Goal: Find specific page/section: Find specific page/section

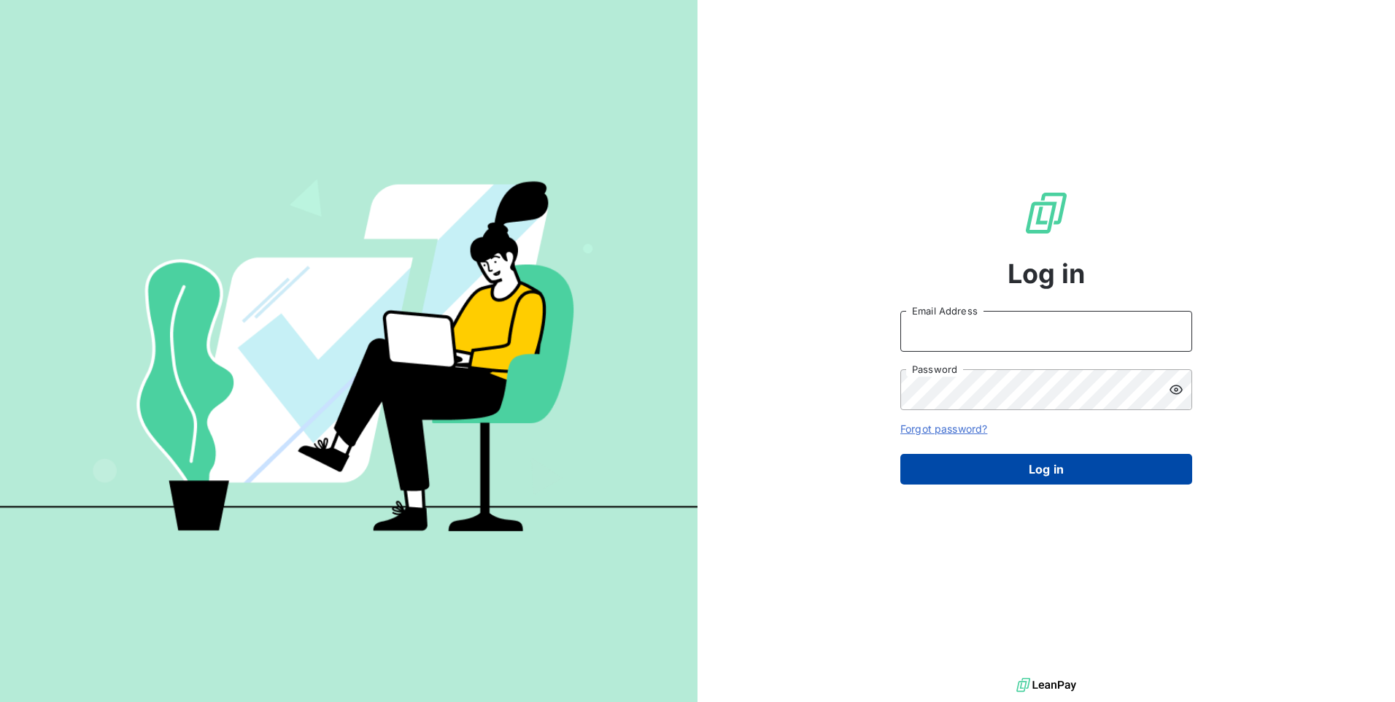
type input "[EMAIL_ADDRESS][DOMAIN_NAME]"
click at [993, 473] on button "Log in" at bounding box center [1046, 469] width 292 height 31
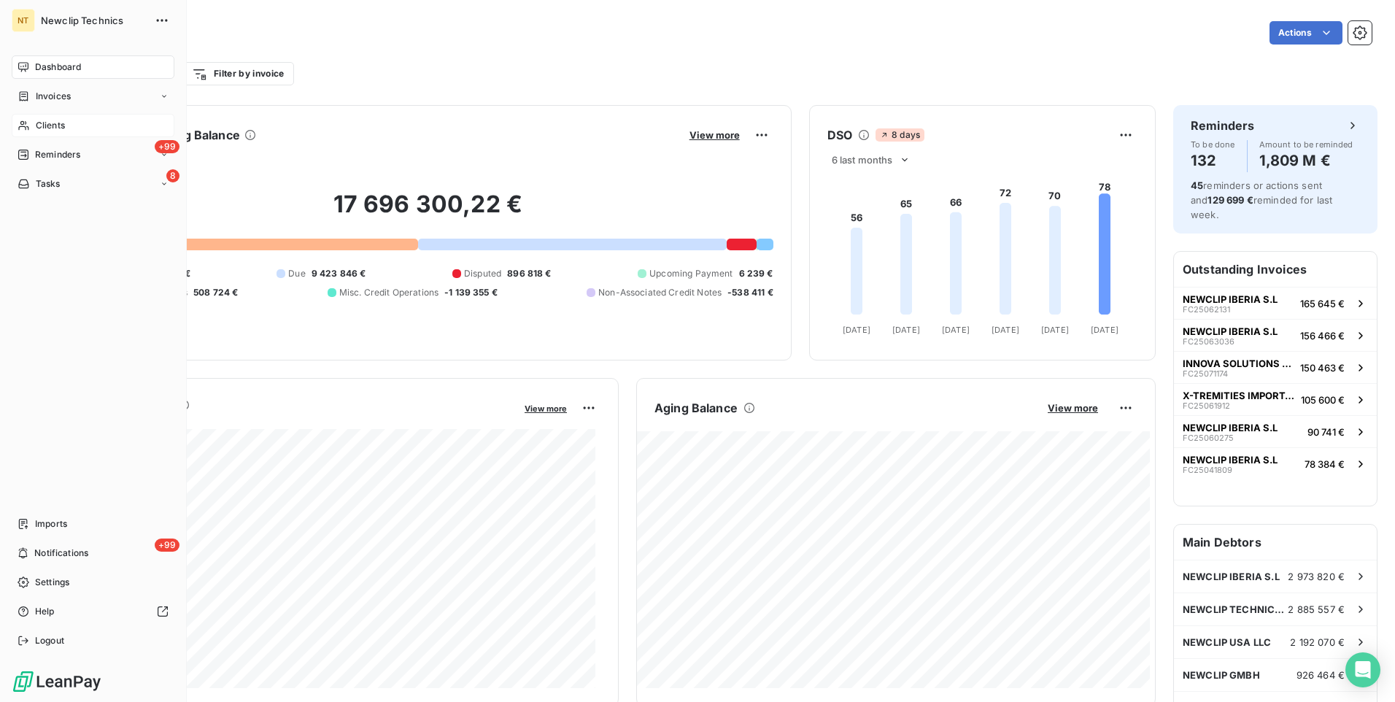
click at [49, 125] on span "Clients" at bounding box center [50, 125] width 29 height 13
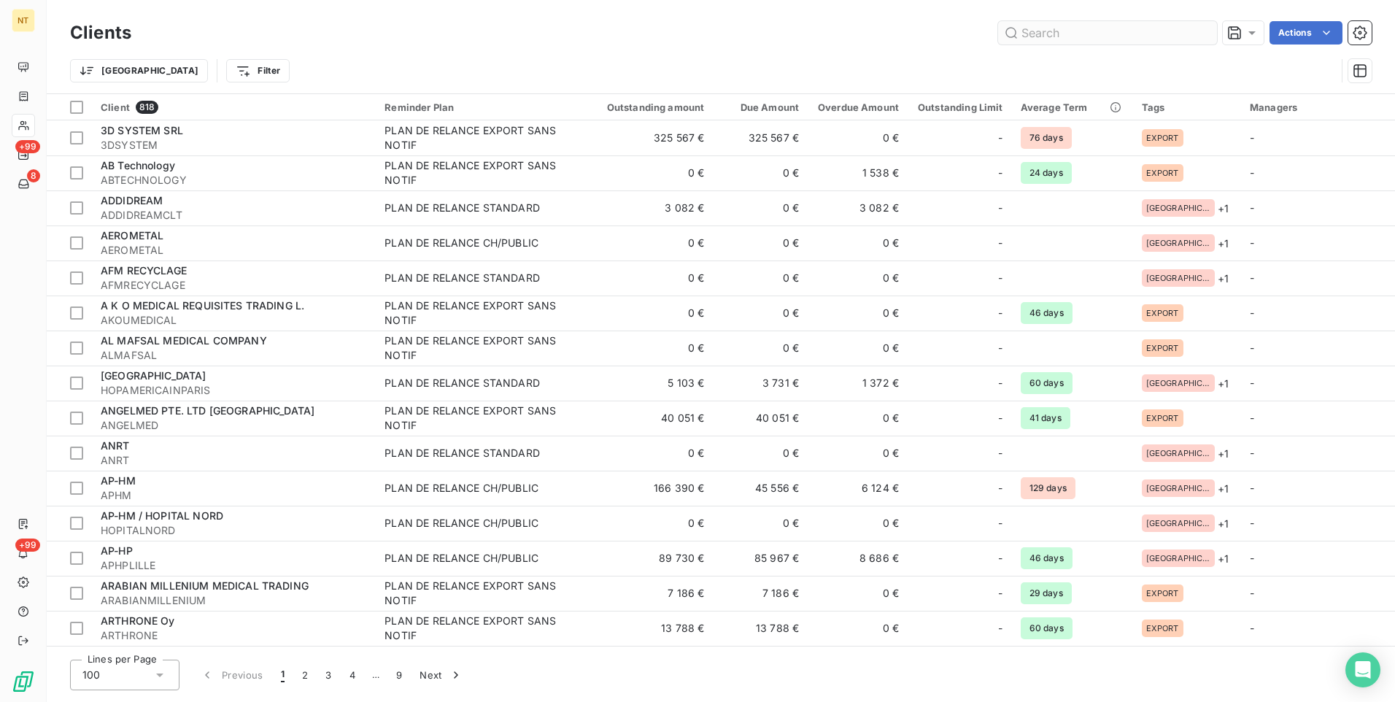
click at [1104, 31] on input "text" at bounding box center [1107, 32] width 219 height 23
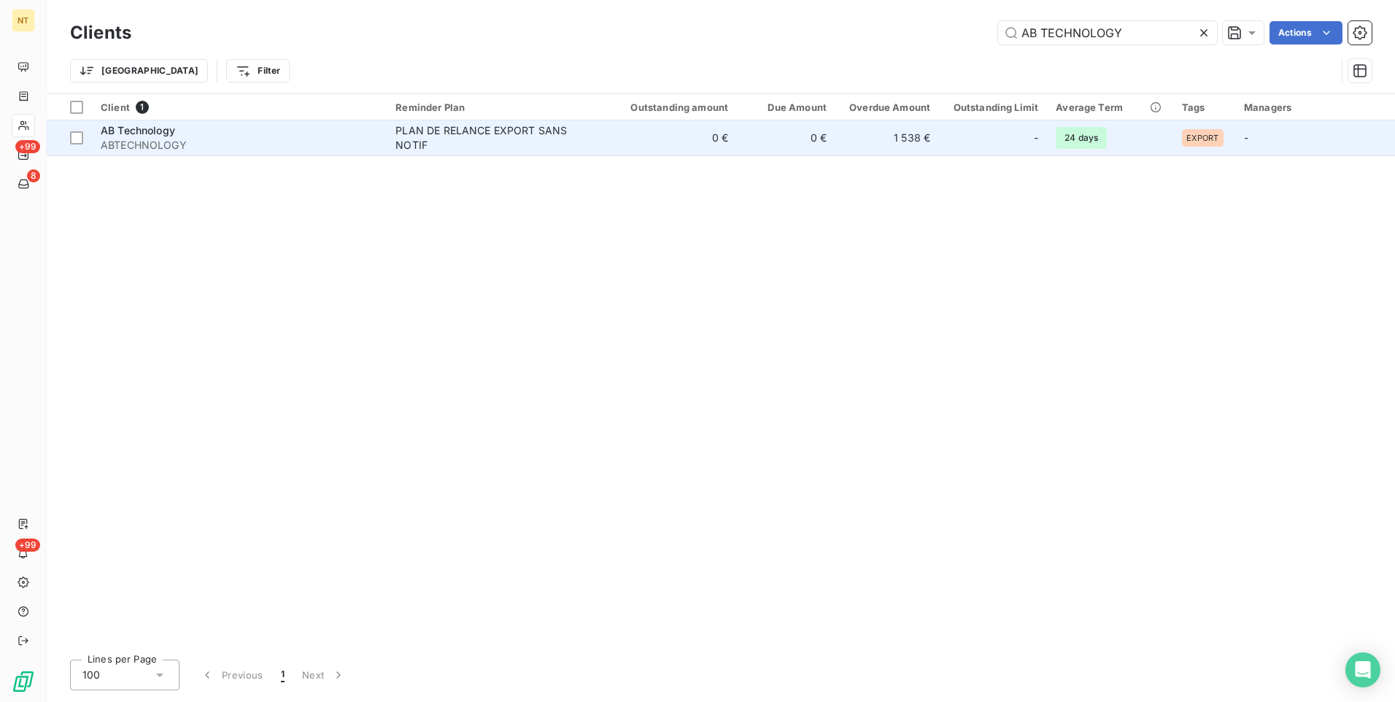
type input "AB TECHNOLOGY"
click at [243, 135] on div "AB Technology" at bounding box center [239, 130] width 277 height 15
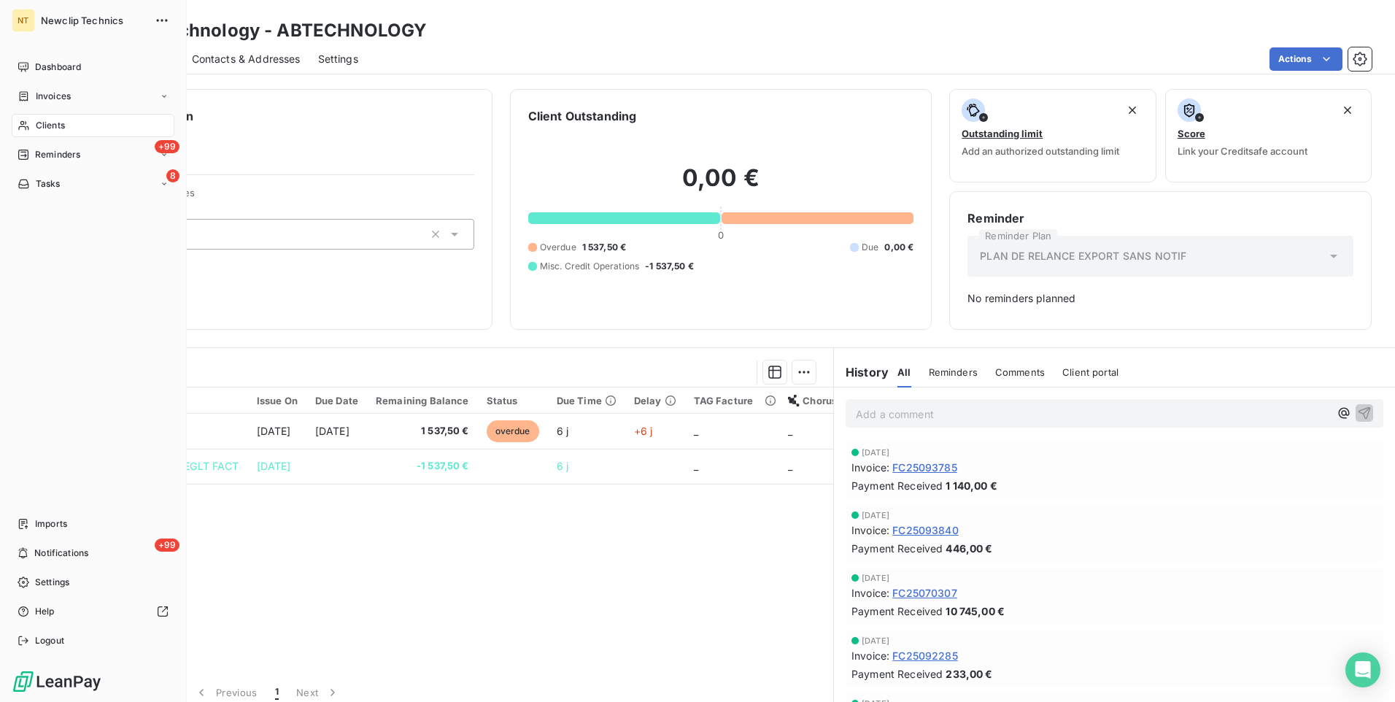
click at [66, 123] on div "Clients" at bounding box center [93, 125] width 163 height 23
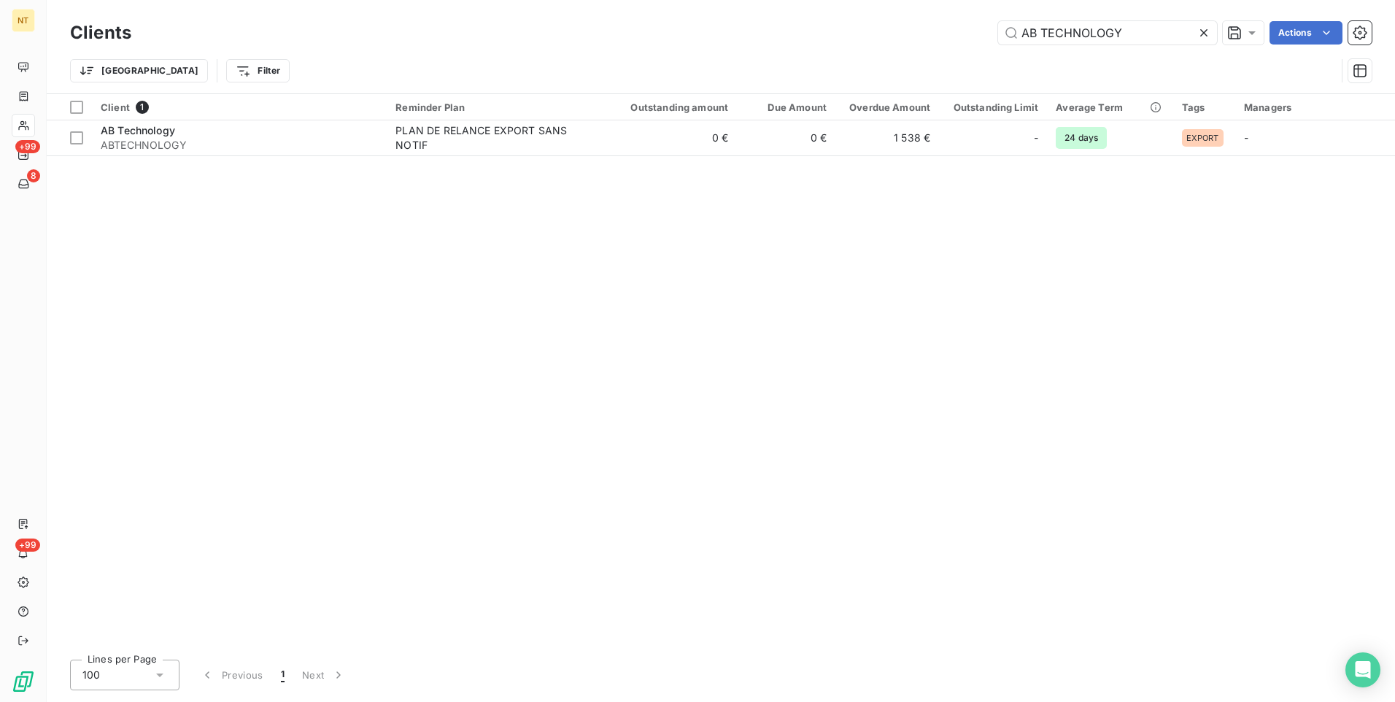
drag, startPoint x: 1149, startPoint y: 31, endPoint x: 949, endPoint y: 9, distance: 201.9
click at [953, 14] on div "Clients AB TECHNOLOGY Actions Trier Filter" at bounding box center [721, 46] width 1348 height 93
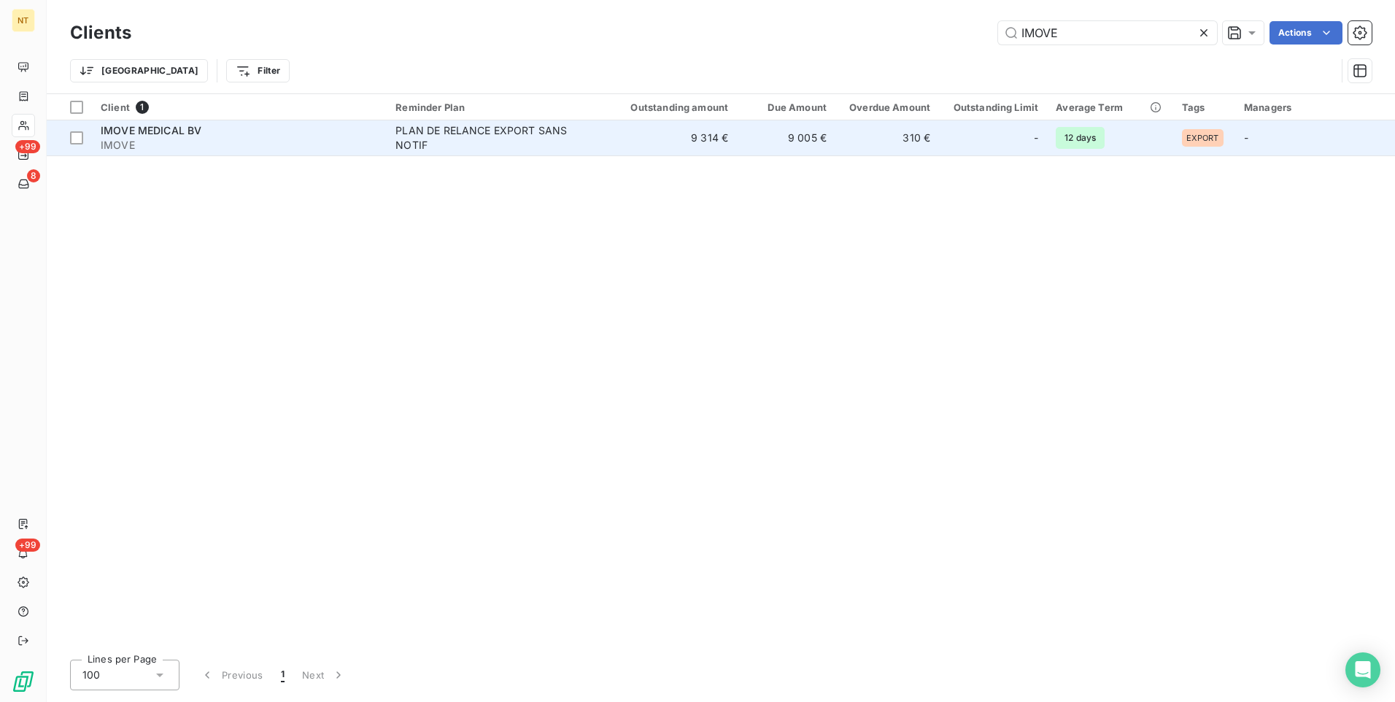
type input "IMOVE"
click at [150, 138] on span "IMOVE" at bounding box center [239, 145] width 277 height 15
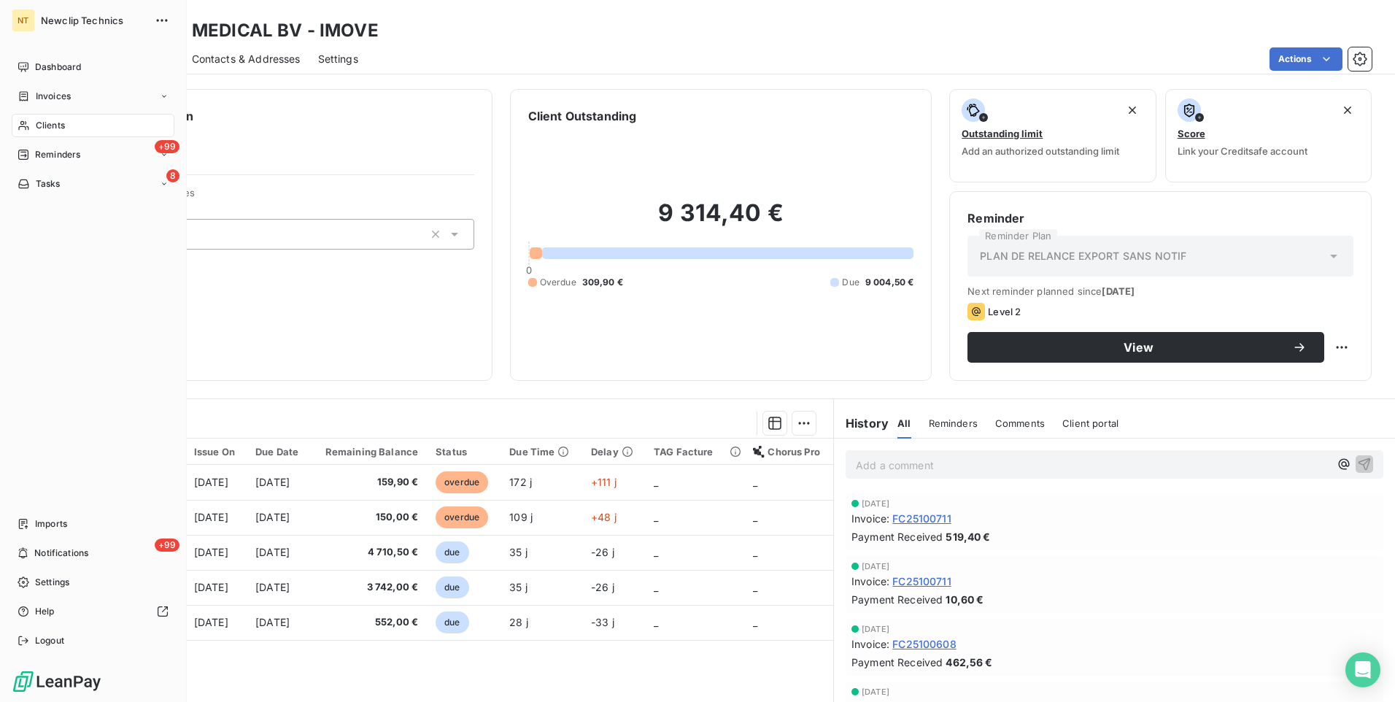
drag, startPoint x: 31, startPoint y: 119, endPoint x: 65, endPoint y: 116, distance: 34.4
click at [31, 119] on div "Clients" at bounding box center [93, 125] width 163 height 23
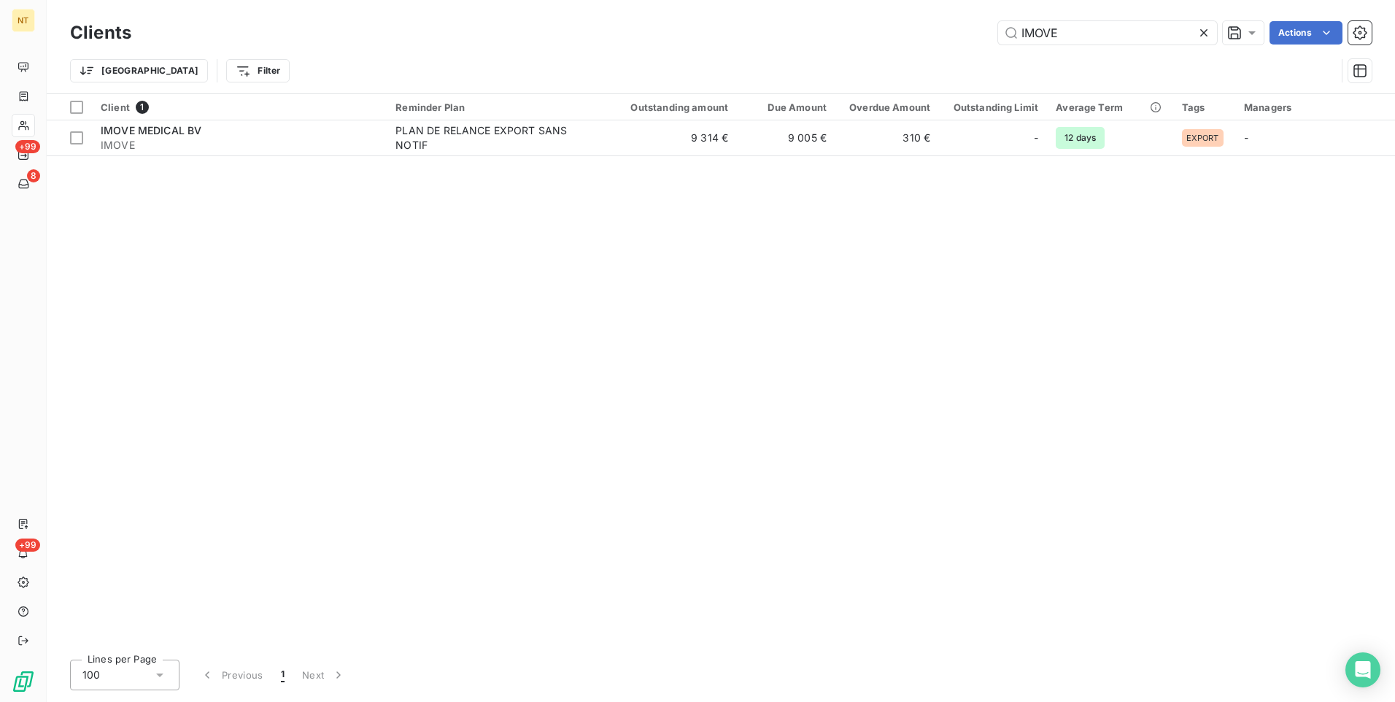
drag, startPoint x: 1079, startPoint y: 33, endPoint x: 862, endPoint y: 53, distance: 218.3
click at [863, 60] on div "Clients IMOVE Actions Trier Filter" at bounding box center [721, 56] width 1302 height 76
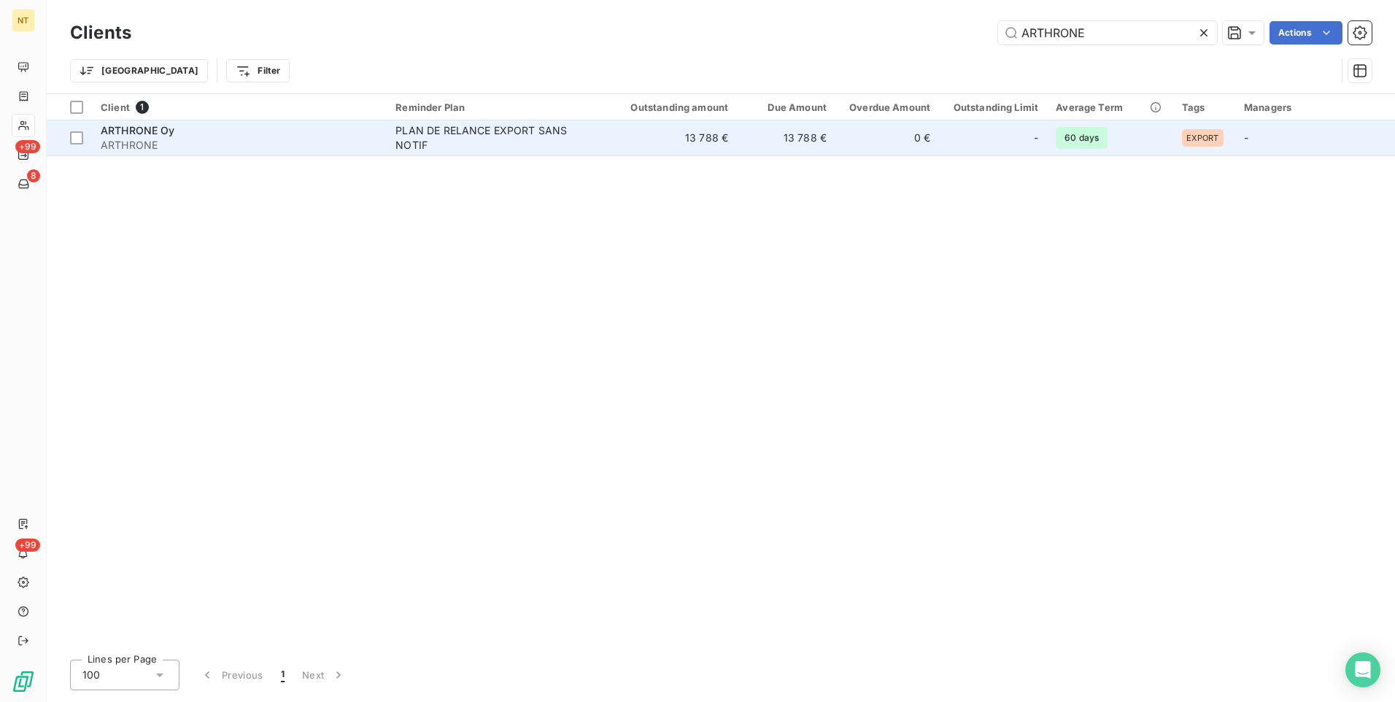
type input "ARTHRONE"
click at [130, 142] on span "ARTHRONE" at bounding box center [239, 145] width 277 height 15
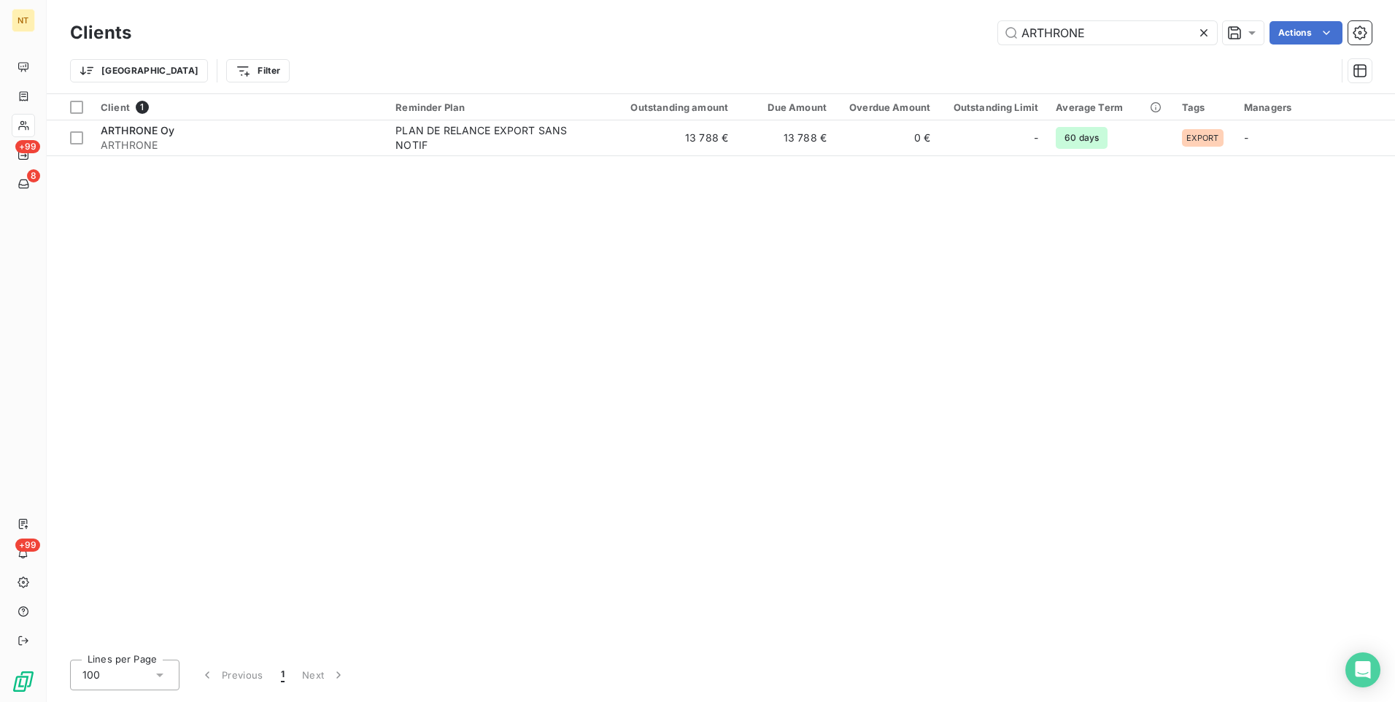
drag, startPoint x: 1098, startPoint y: 30, endPoint x: 848, endPoint y: 27, distance: 250.3
click at [848, 27] on div "ARTHRONE Actions" at bounding box center [760, 32] width 1223 height 23
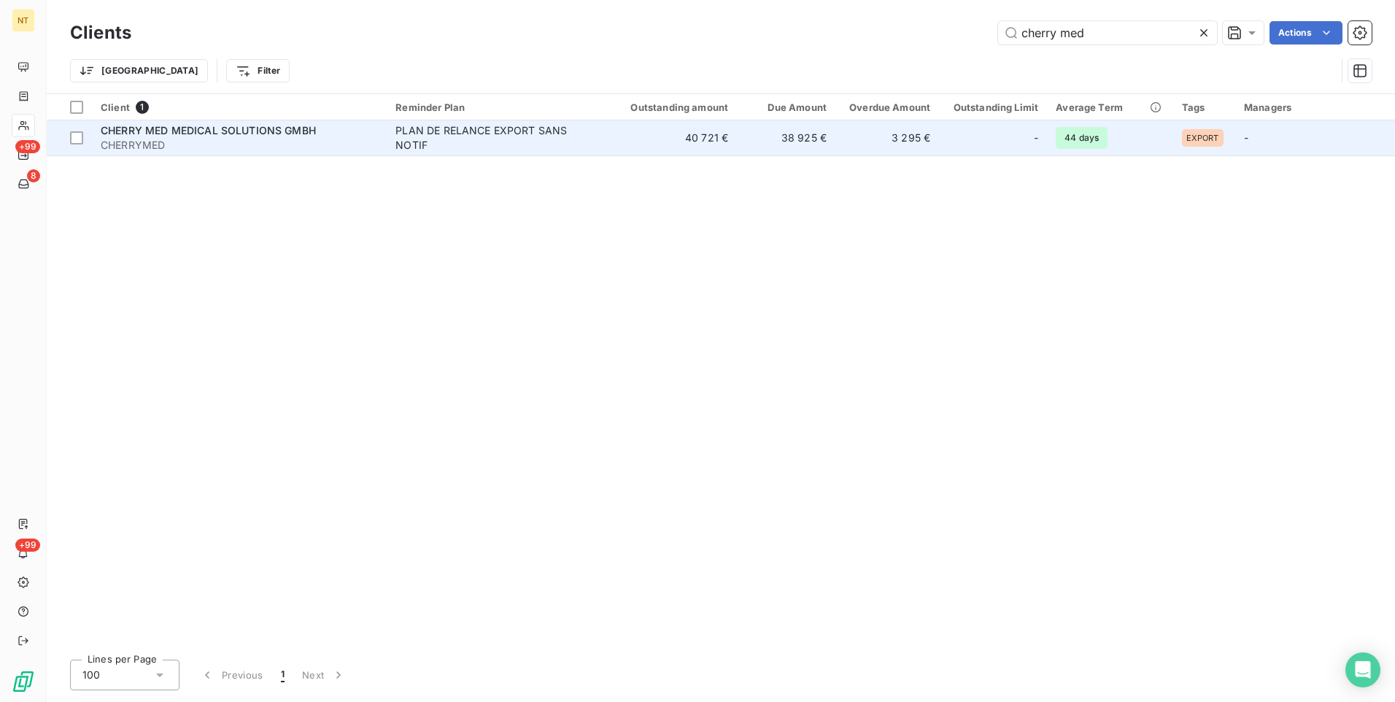
type input "cherry med"
drag, startPoint x: 219, startPoint y: 135, endPoint x: 233, endPoint y: 141, distance: 15.0
click at [219, 136] on span "CHERRY MED MEDICAL SOLUTIONS GMBH" at bounding box center [208, 130] width 215 height 12
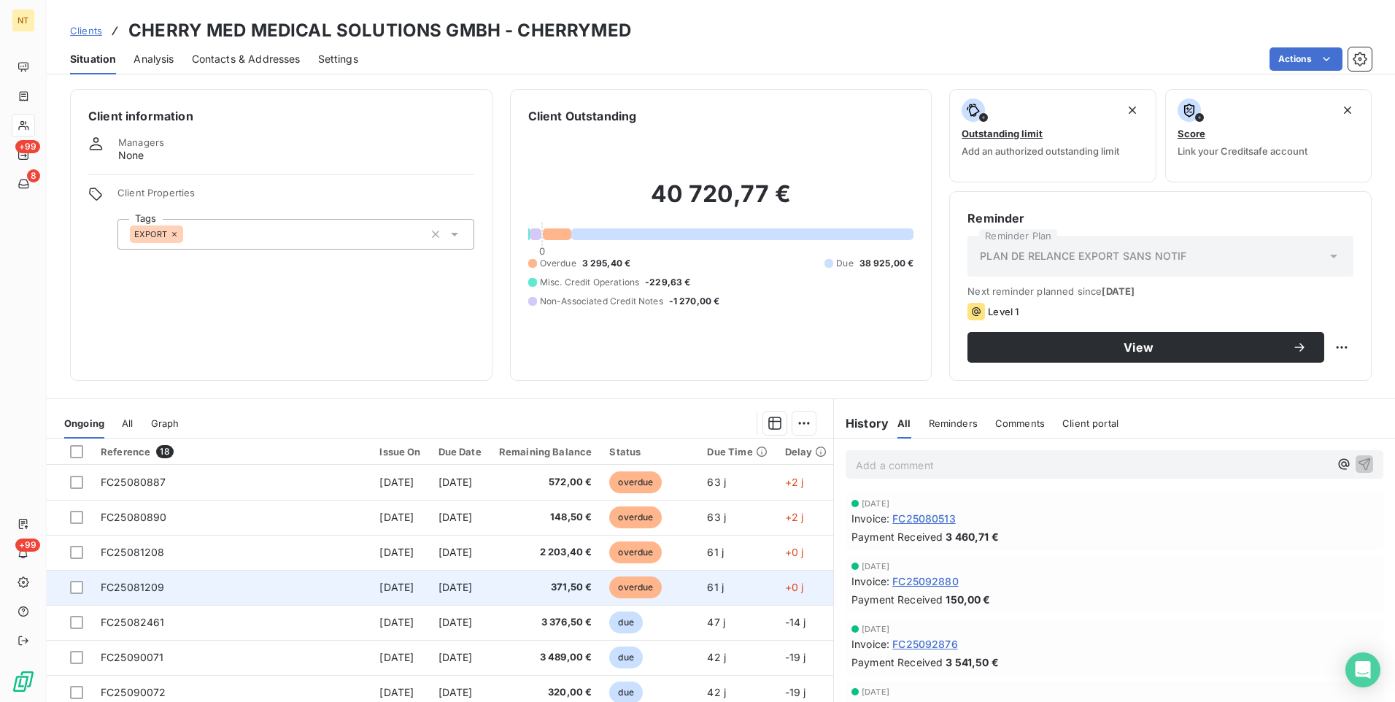
scroll to position [73, 0]
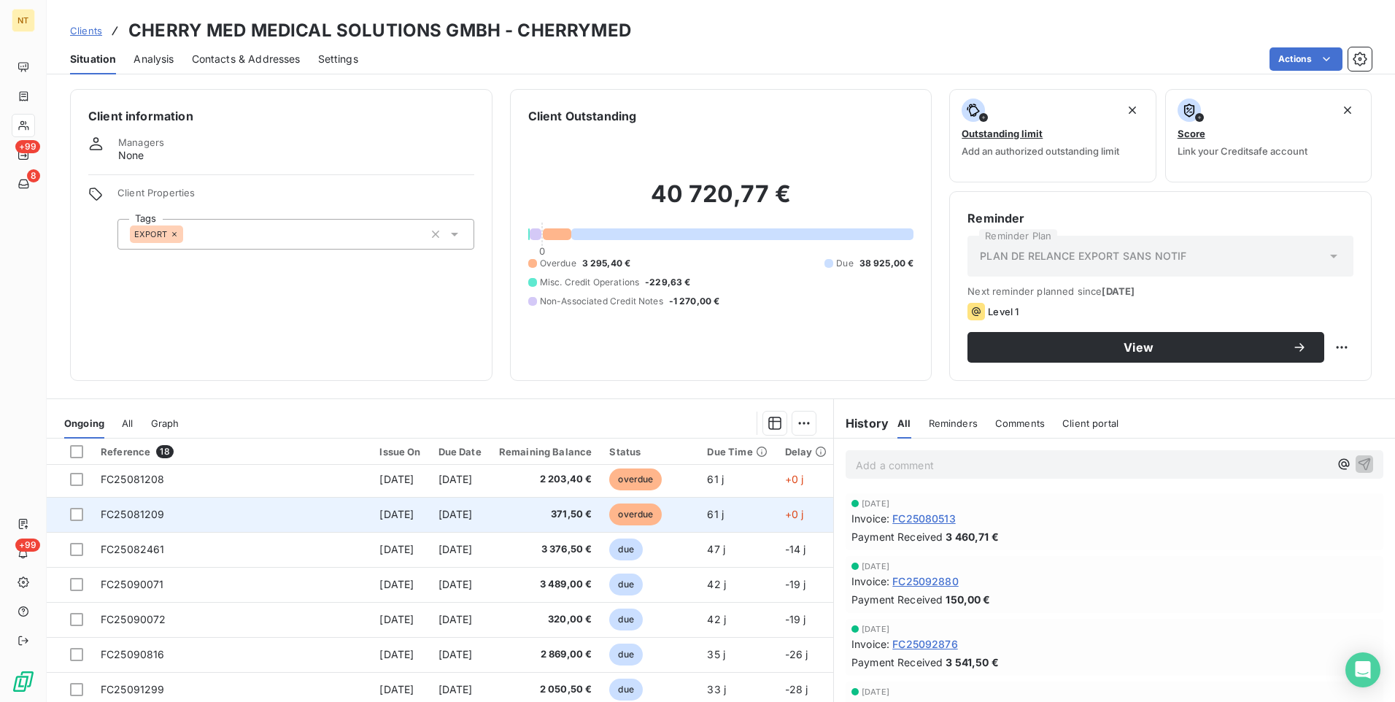
click at [152, 509] on span "FC25081209" at bounding box center [133, 514] width 64 height 12
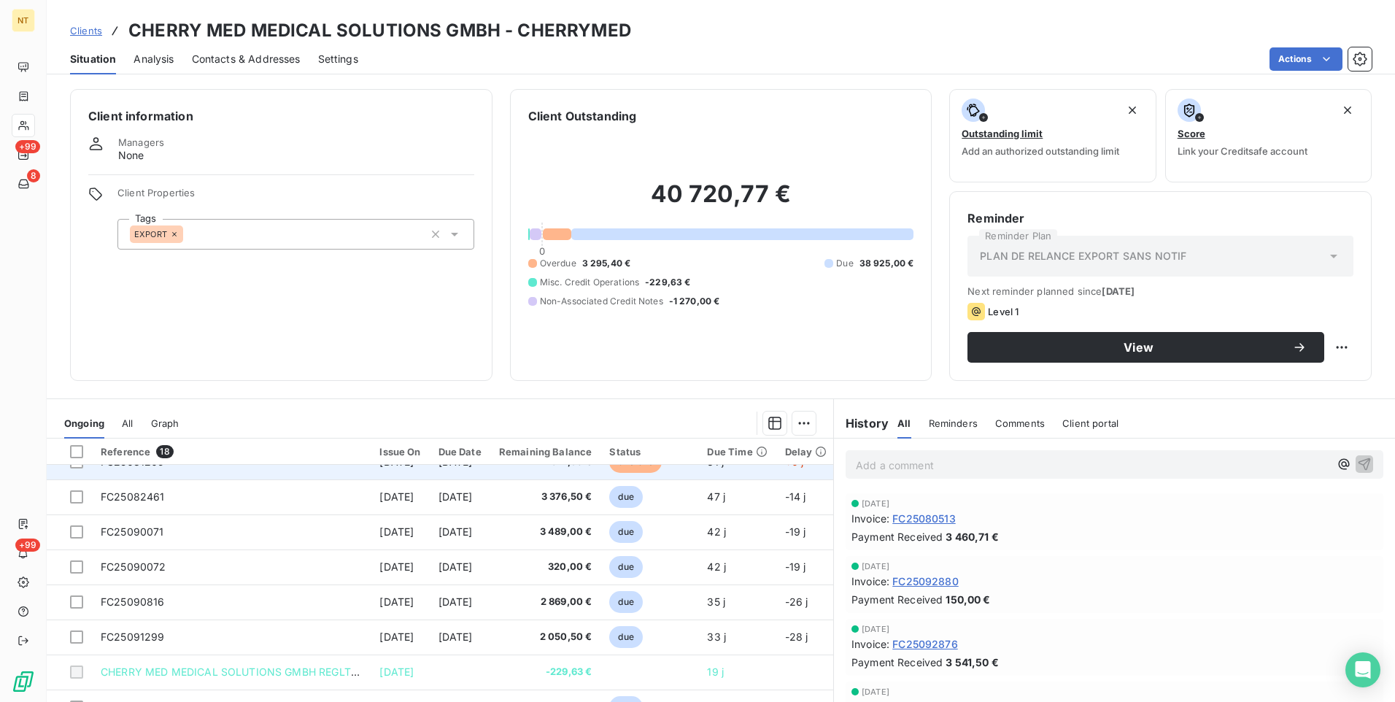
scroll to position [146, 0]
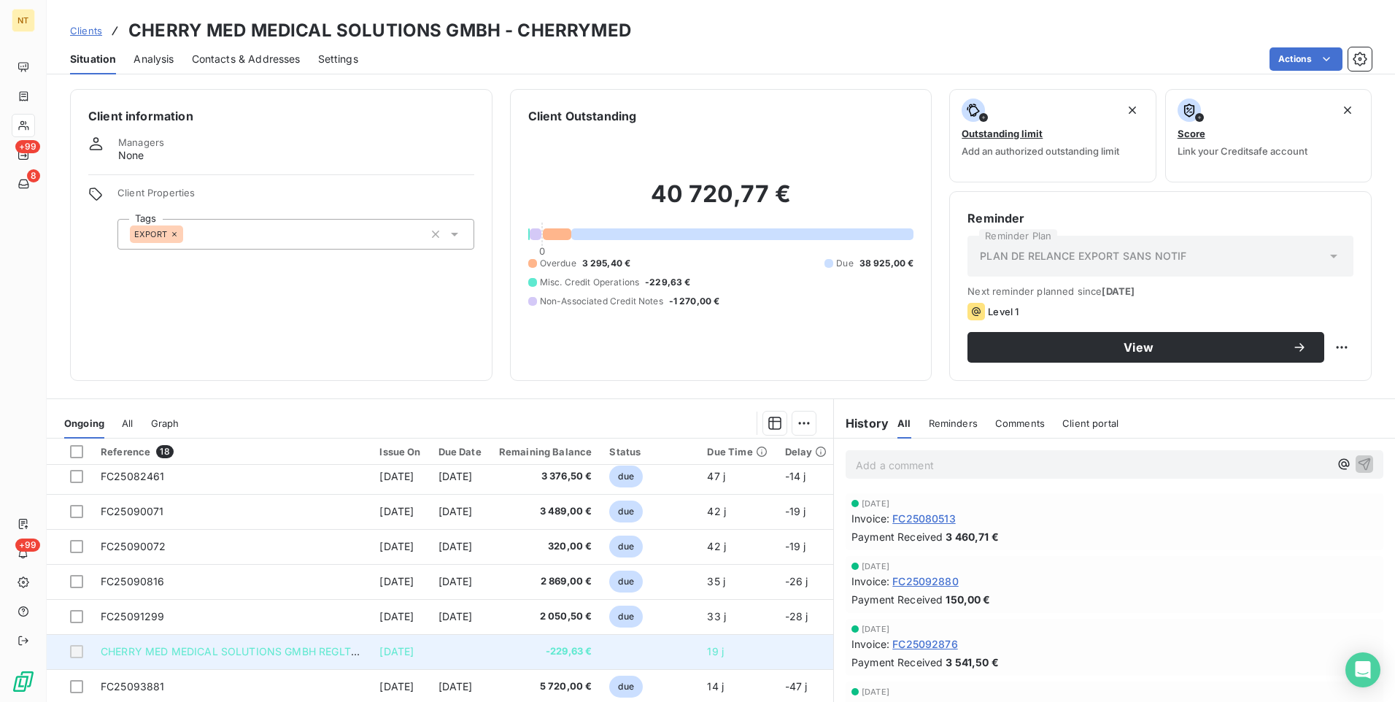
click at [228, 650] on span "CHERRY MED MEDICAL SOLUTIONS GMBH REGLT FACT" at bounding box center [241, 651] width 280 height 12
click at [290, 650] on span "CHERRY MED MEDICAL SOLUTIONS GMBH REGLT FACT" at bounding box center [241, 651] width 280 height 12
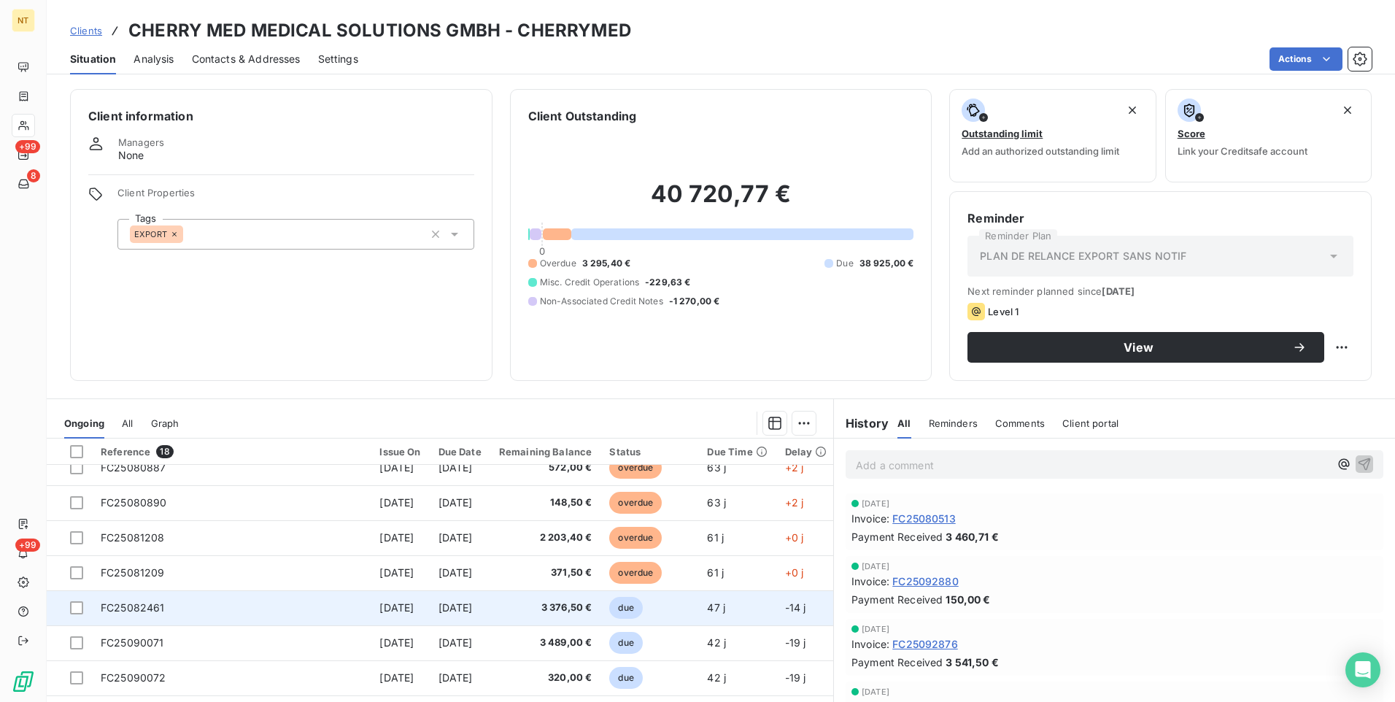
scroll to position [0, 0]
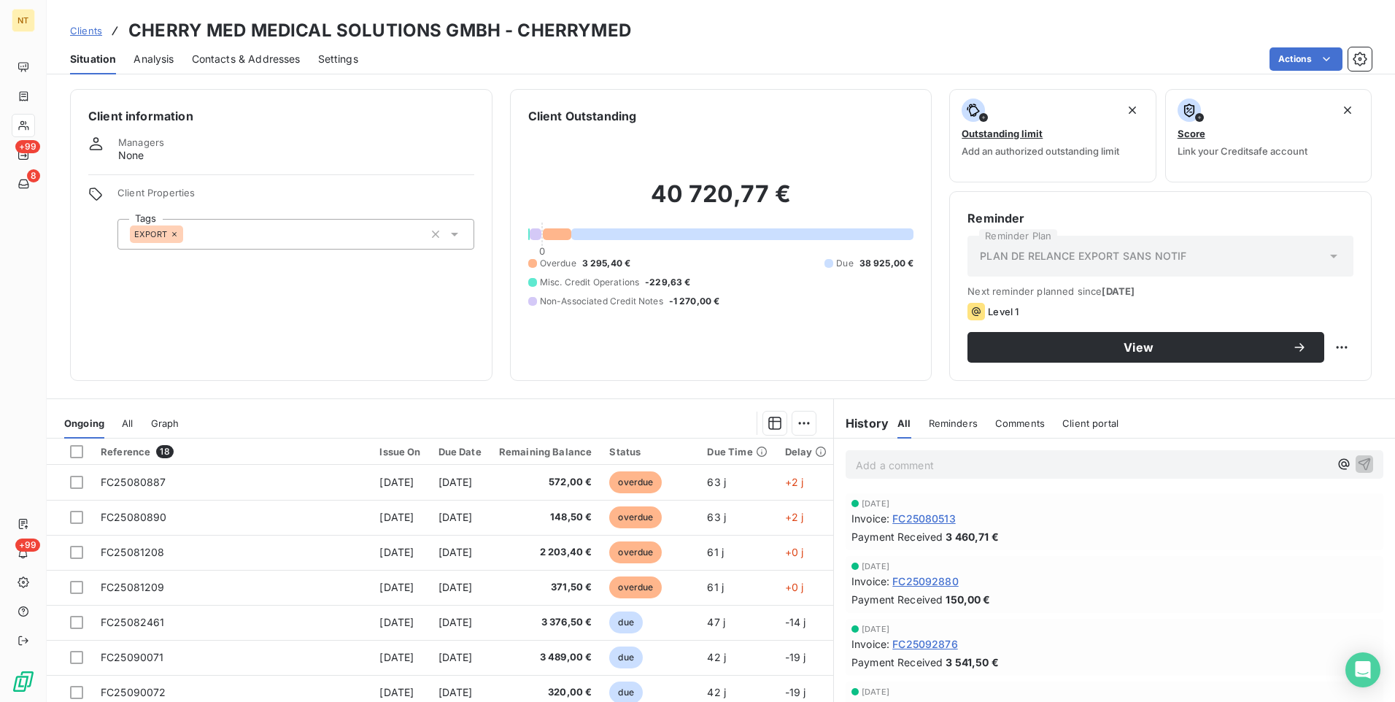
click at [128, 422] on span "All" at bounding box center [127, 423] width 11 height 12
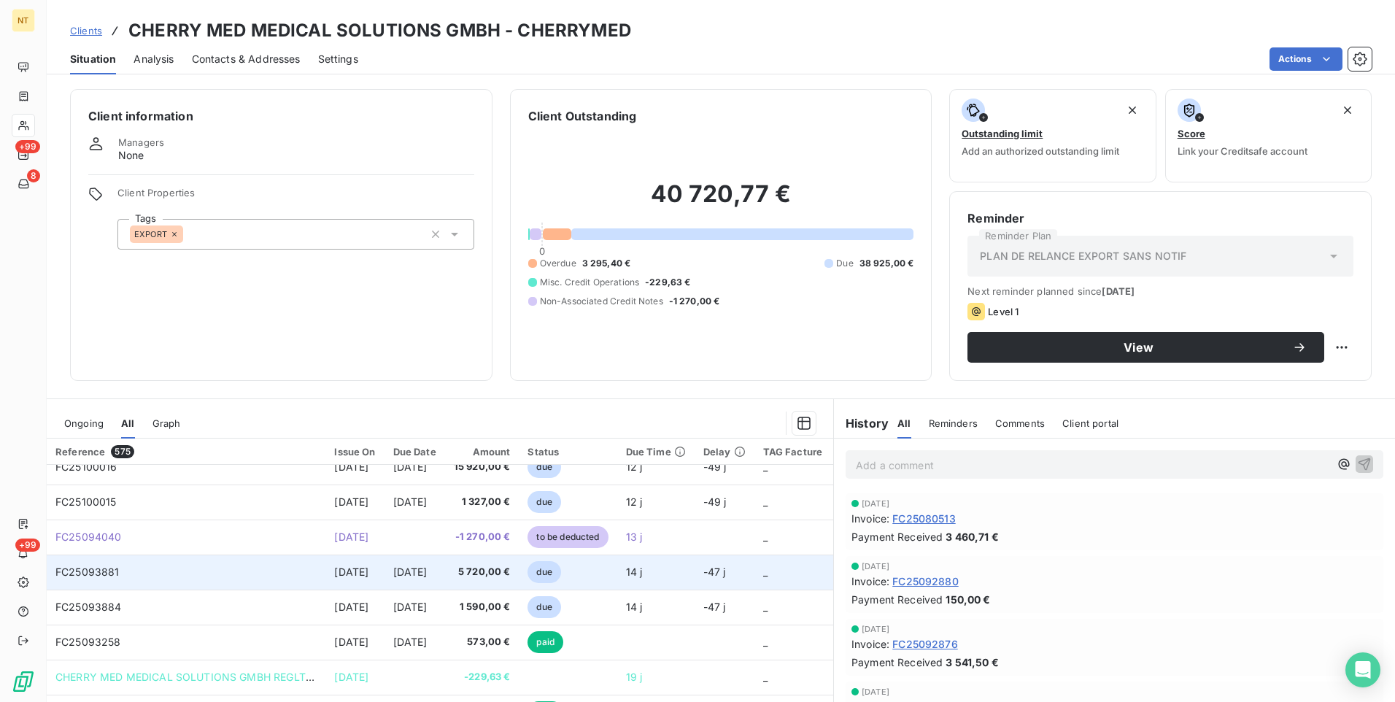
scroll to position [146, 0]
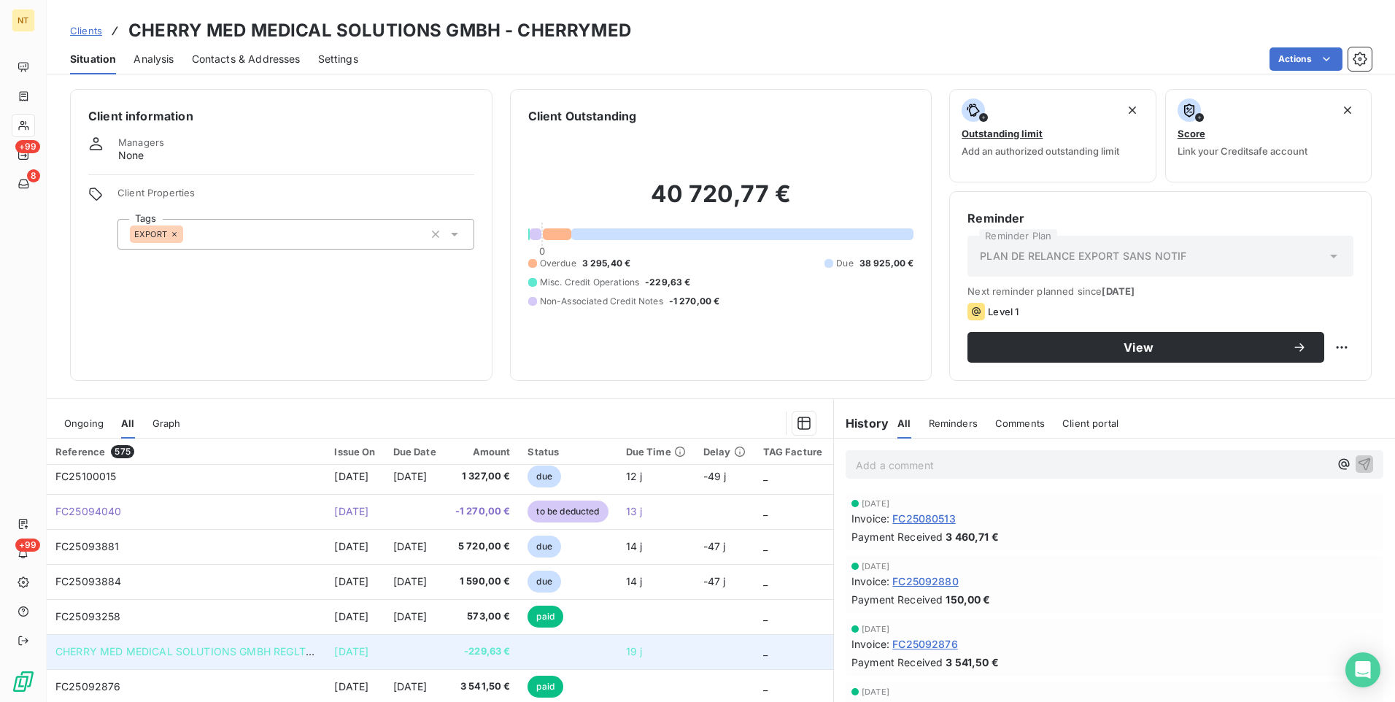
click at [134, 652] on span "CHERRY MED MEDICAL SOLUTIONS GMBH REGLT FACT" at bounding box center [195, 651] width 280 height 12
click at [152, 646] on span "CHERRY MED MEDICAL SOLUTIONS GMBH REGLT FACT" at bounding box center [195, 651] width 280 height 12
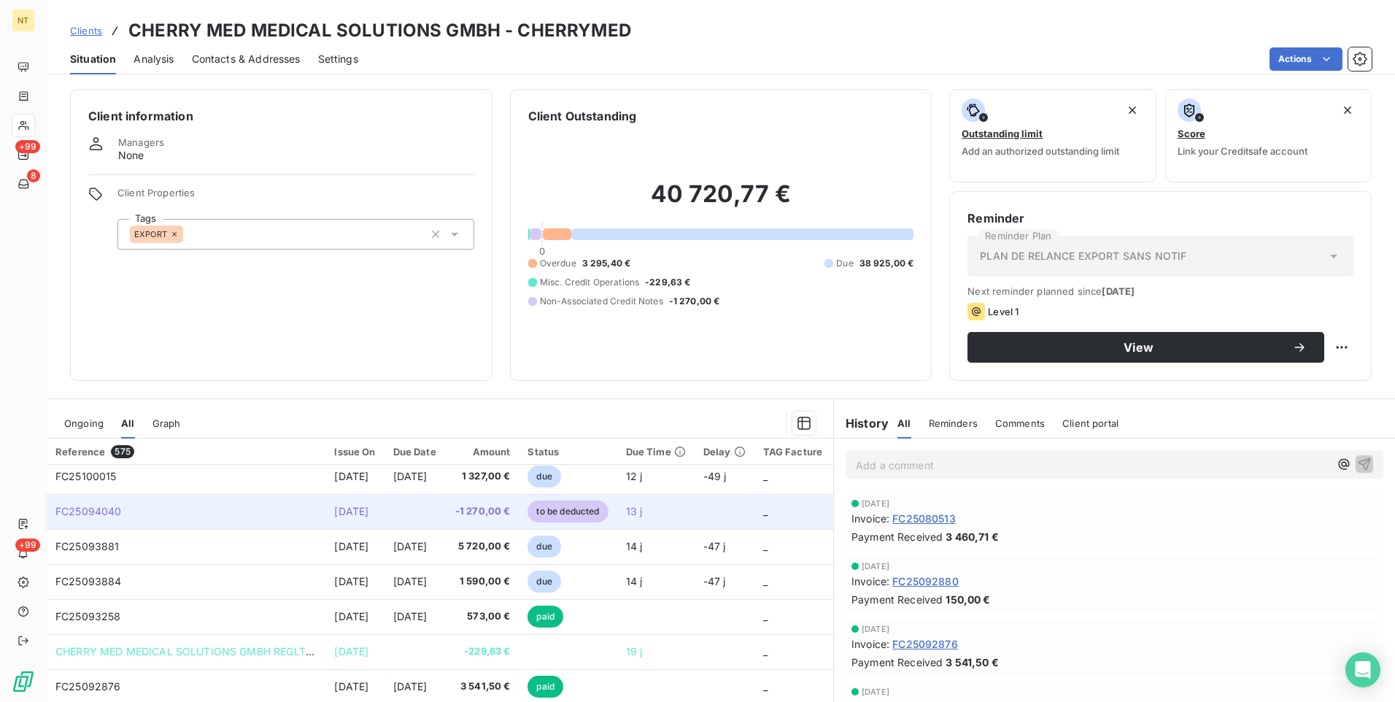
click at [328, 508] on td "[DATE]" at bounding box center [354, 511] width 58 height 35
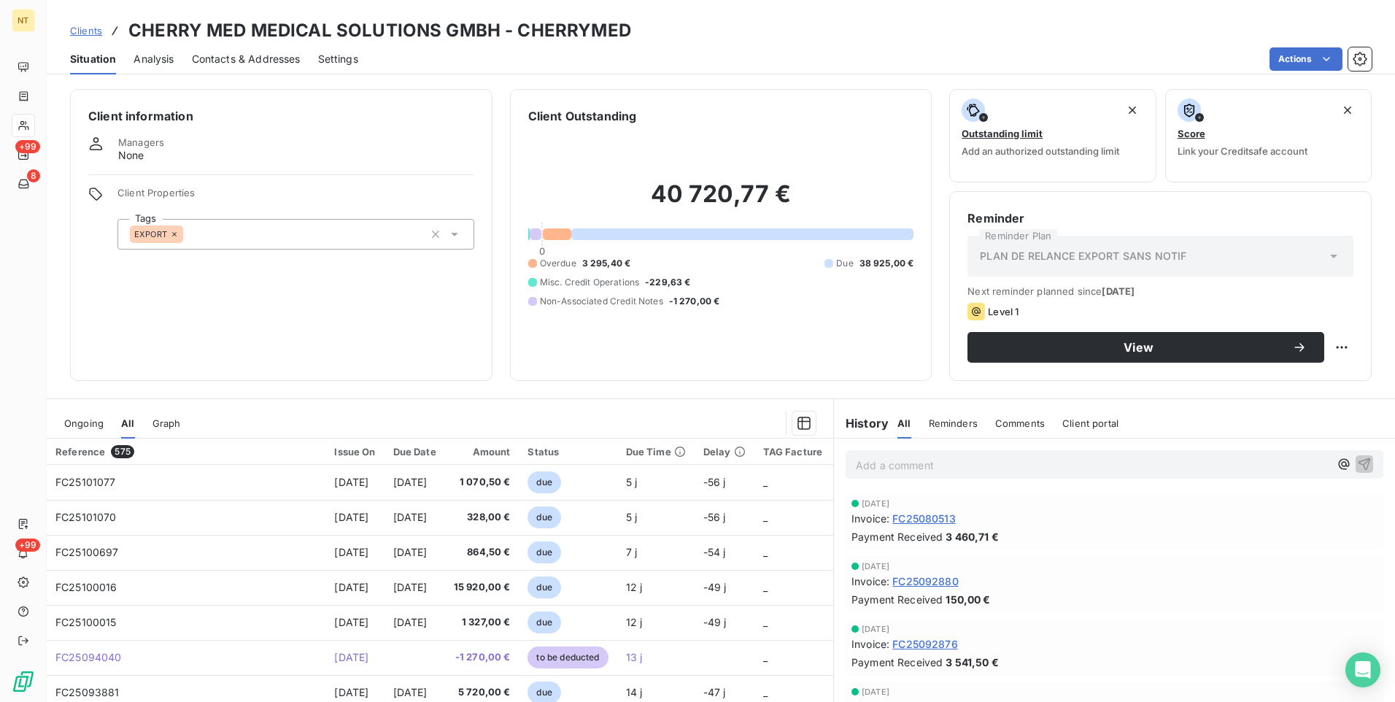
click at [78, 417] on span "Ongoing" at bounding box center [83, 423] width 39 height 12
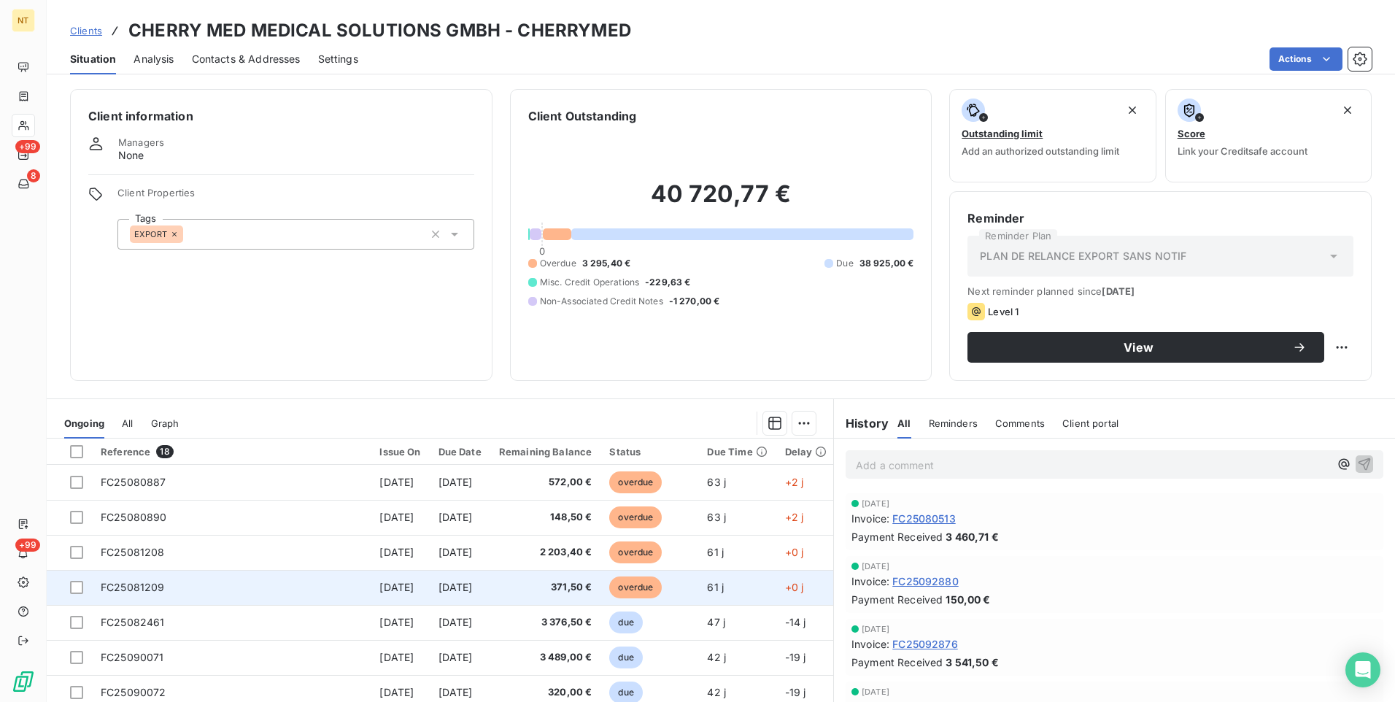
click at [473, 583] on span "[DATE]" at bounding box center [456, 587] width 34 height 12
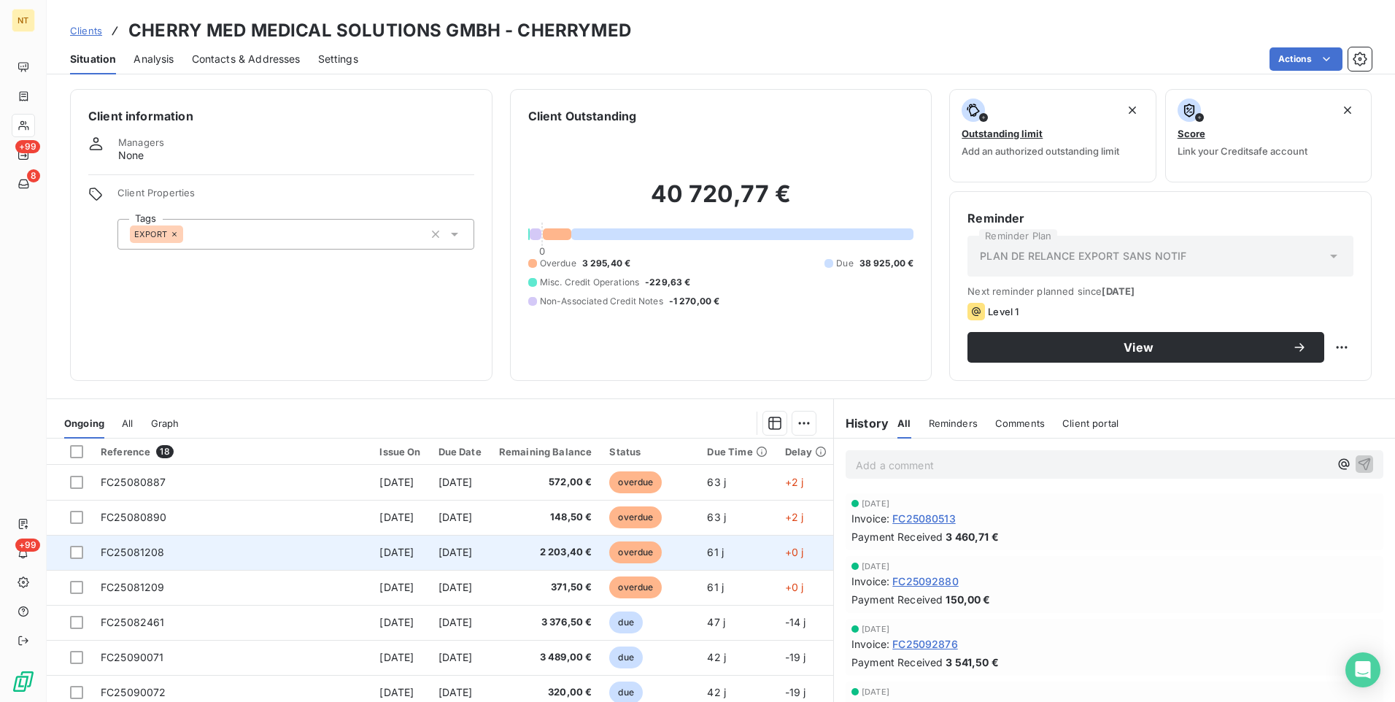
click at [473, 549] on span "[DATE]" at bounding box center [456, 552] width 34 height 12
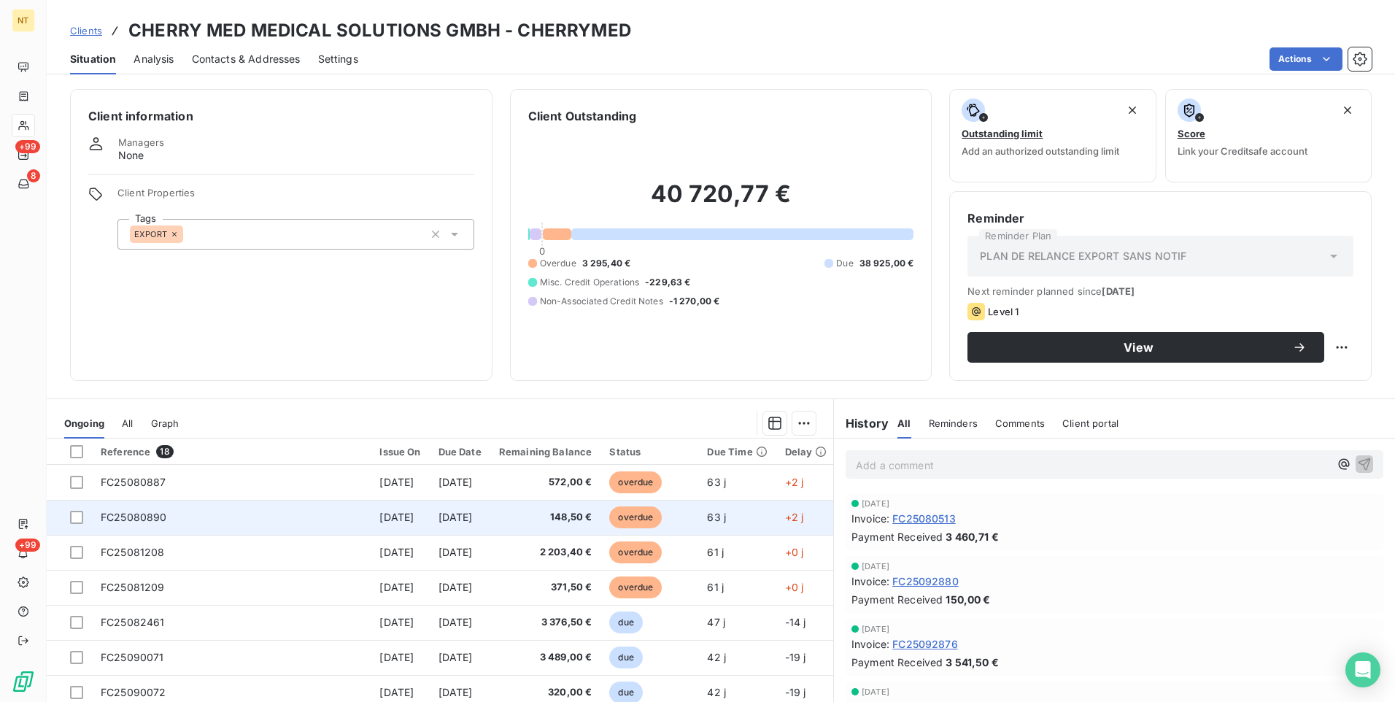
click at [490, 508] on td "[DATE]" at bounding box center [460, 517] width 61 height 35
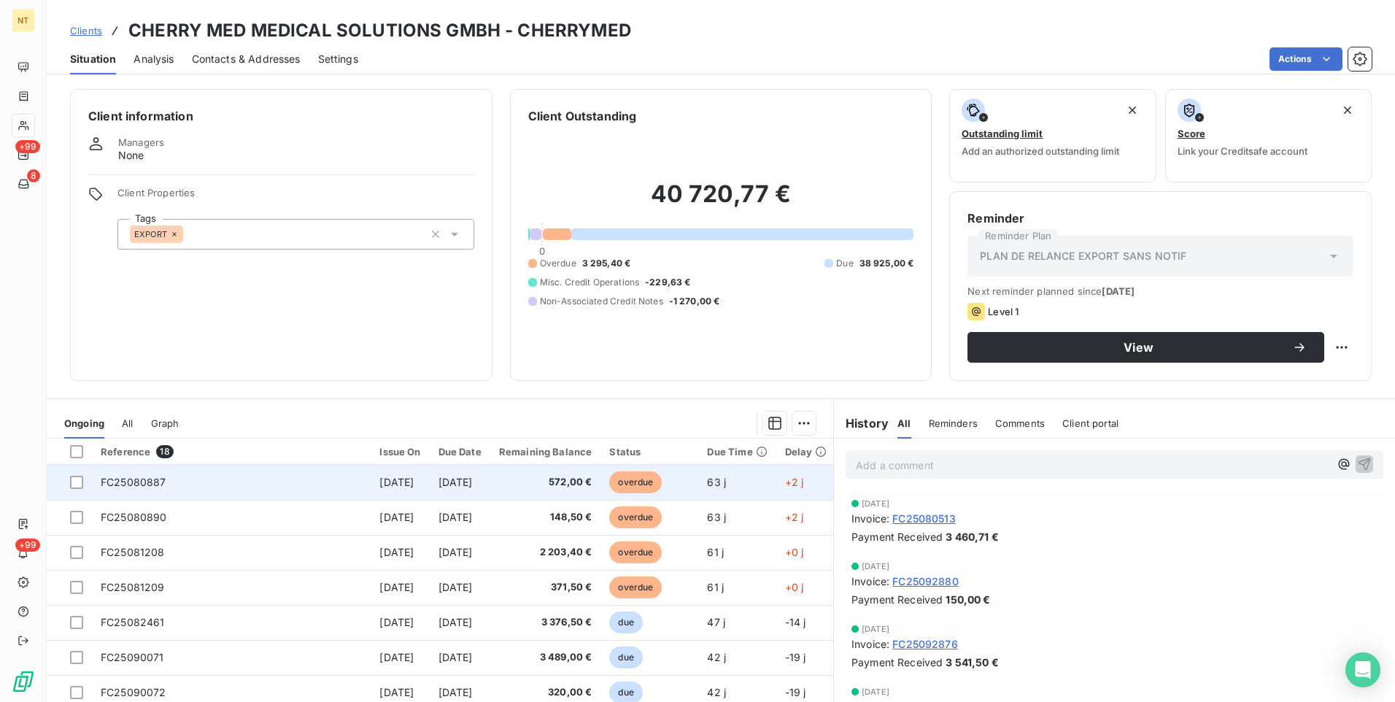
click at [414, 479] on span "[DATE]" at bounding box center [396, 482] width 34 height 12
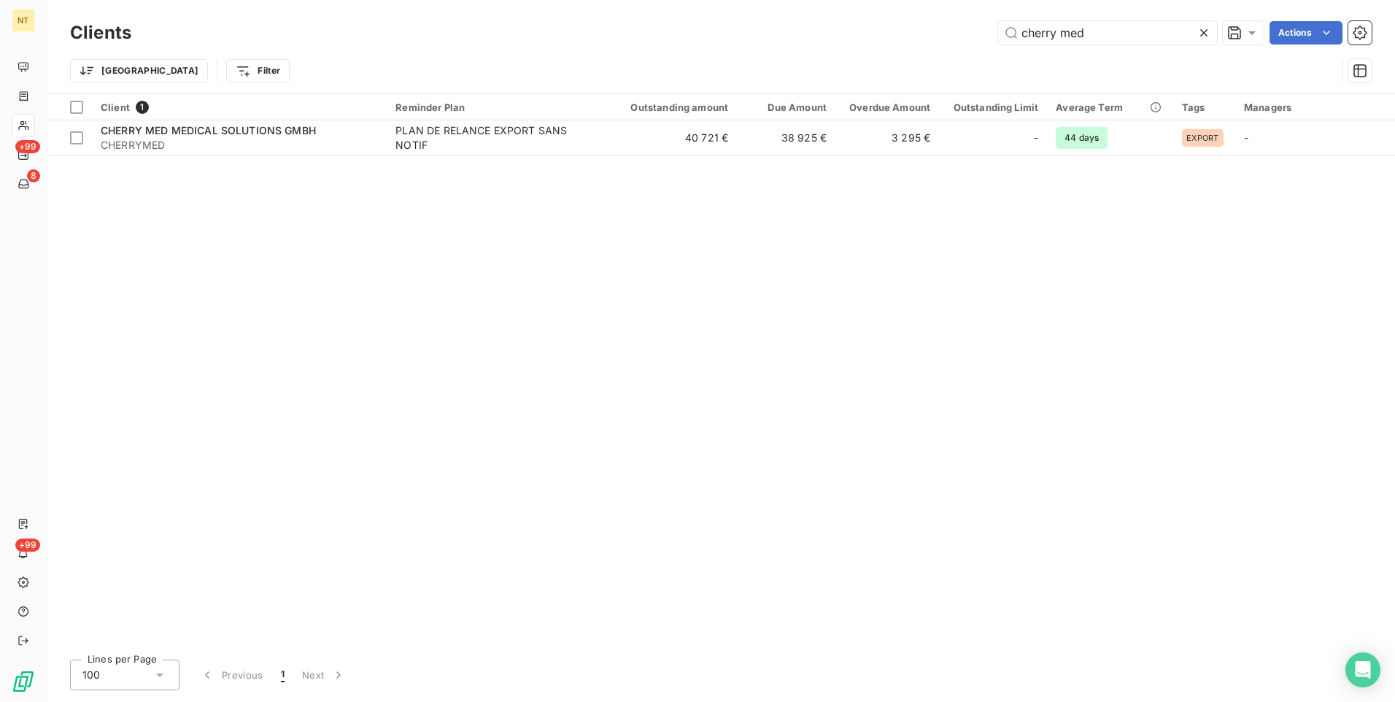
drag, startPoint x: 1122, startPoint y: 36, endPoint x: 957, endPoint y: 34, distance: 164.9
click at [957, 34] on div "cherry med Actions" at bounding box center [760, 32] width 1223 height 23
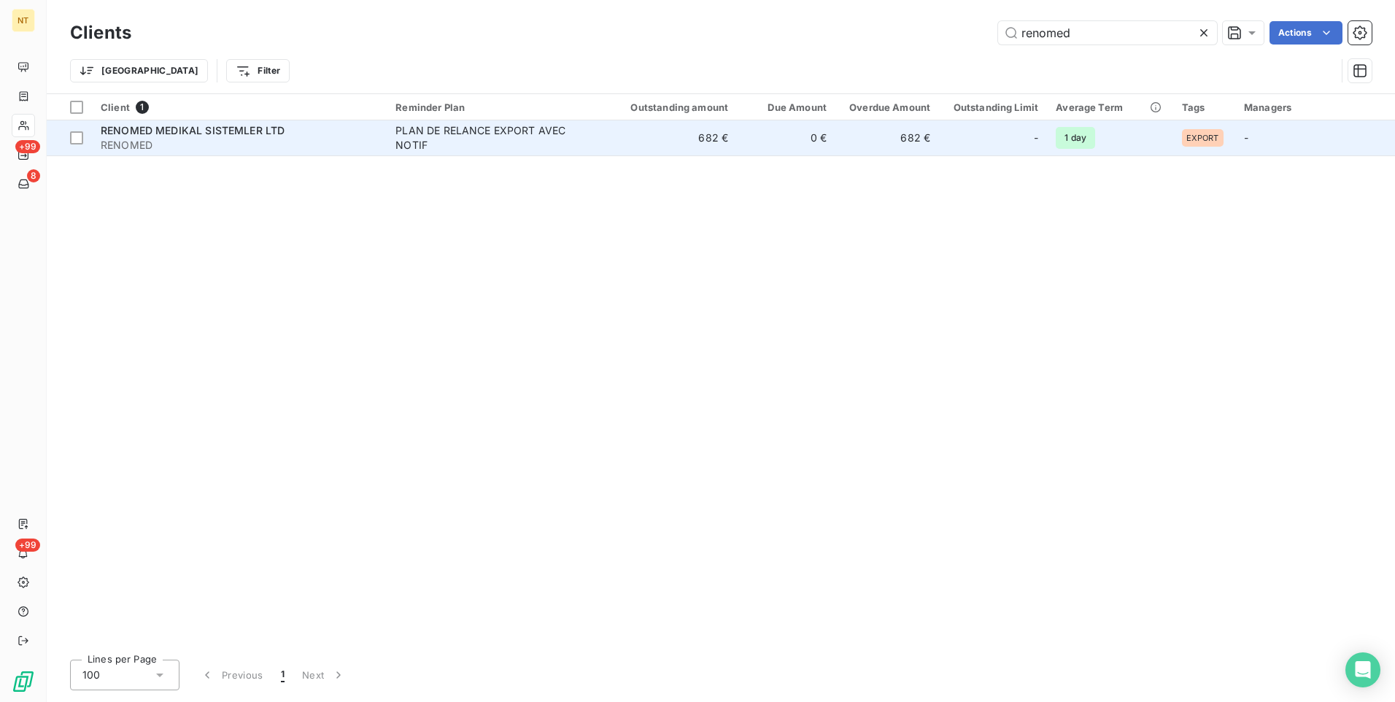
type input "renomed"
click at [196, 135] on span "RENOMED MEDIKAL SISTEMLER LTD" at bounding box center [193, 130] width 184 height 12
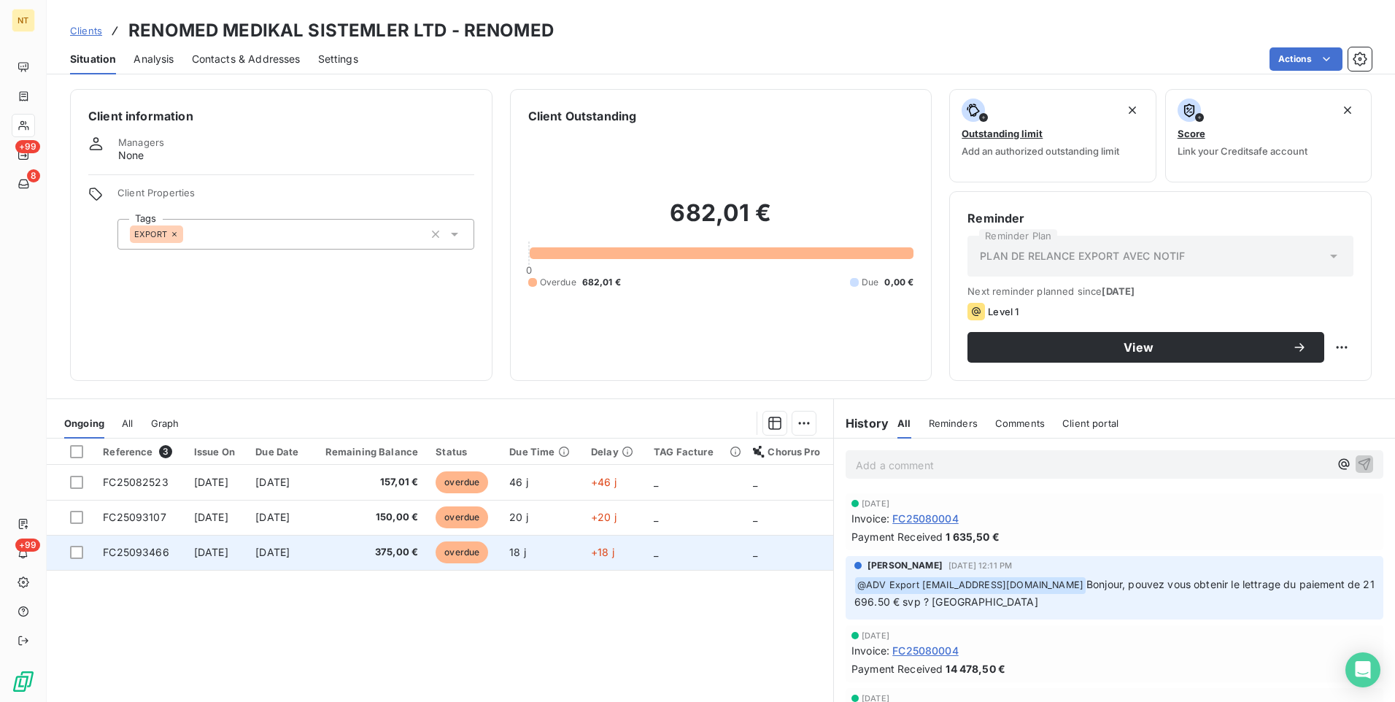
click at [185, 551] on td "[DATE]" at bounding box center [215, 552] width 61 height 35
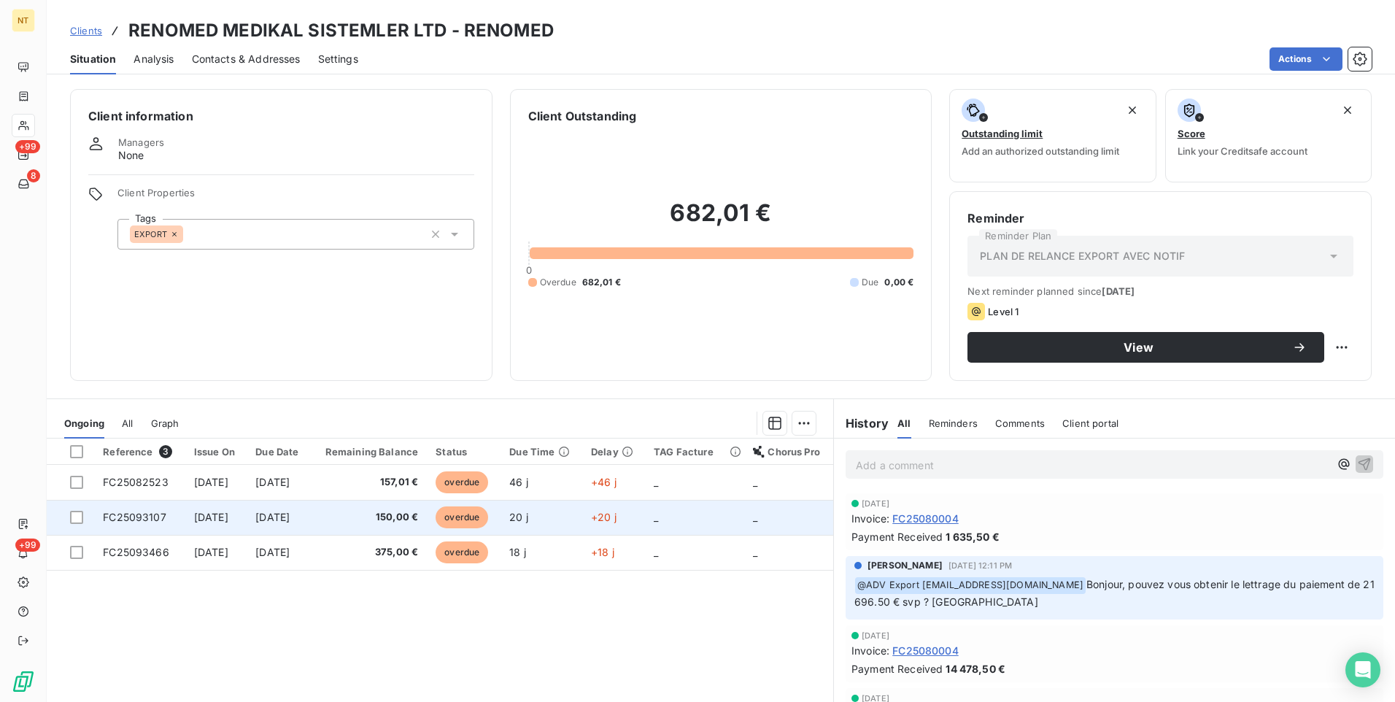
click at [197, 518] on span "[DATE]" at bounding box center [211, 517] width 34 height 12
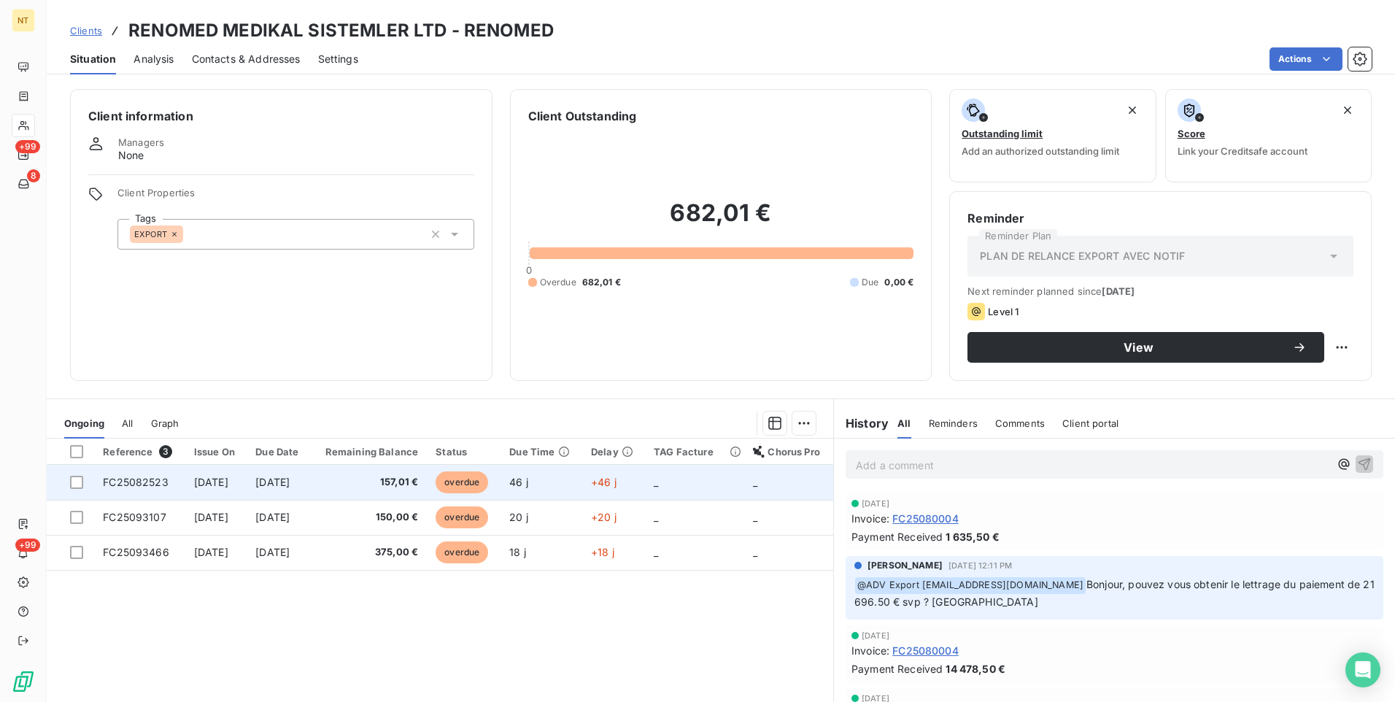
click at [228, 480] on span "[DATE]" at bounding box center [211, 482] width 34 height 12
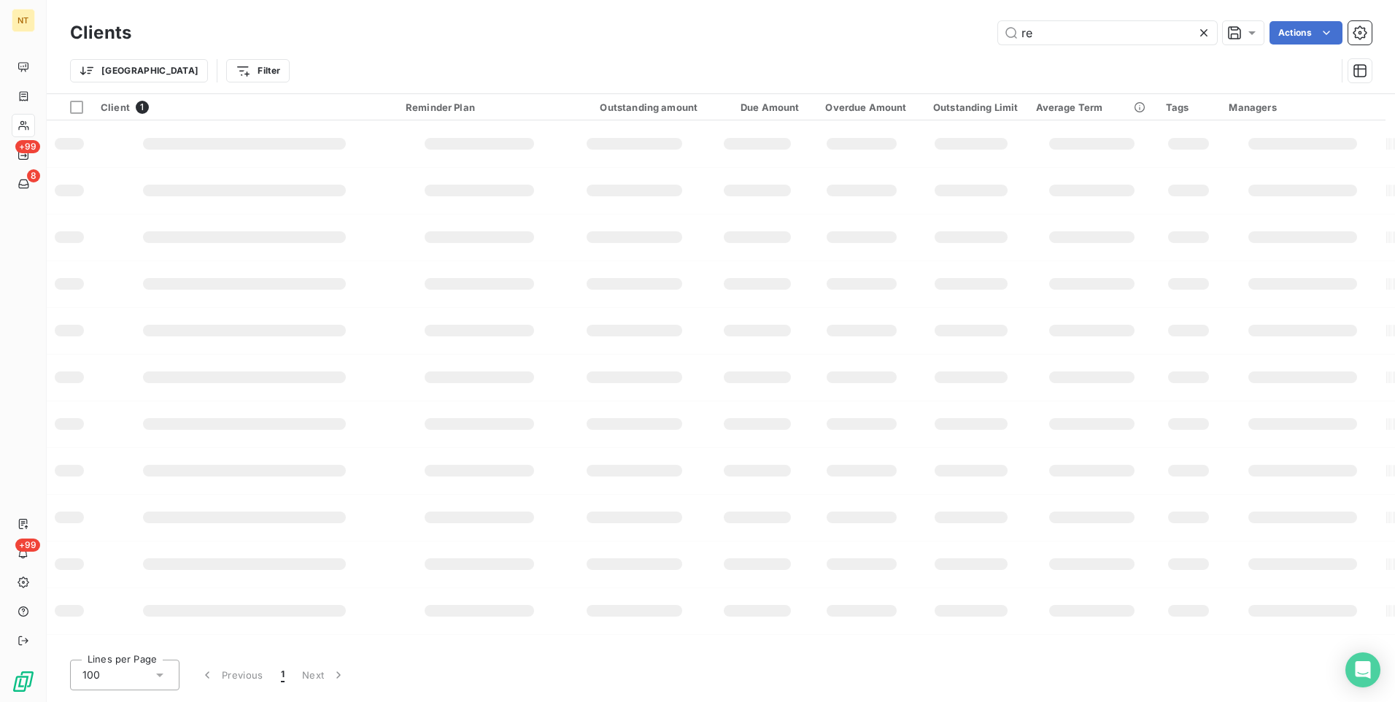
type input "r"
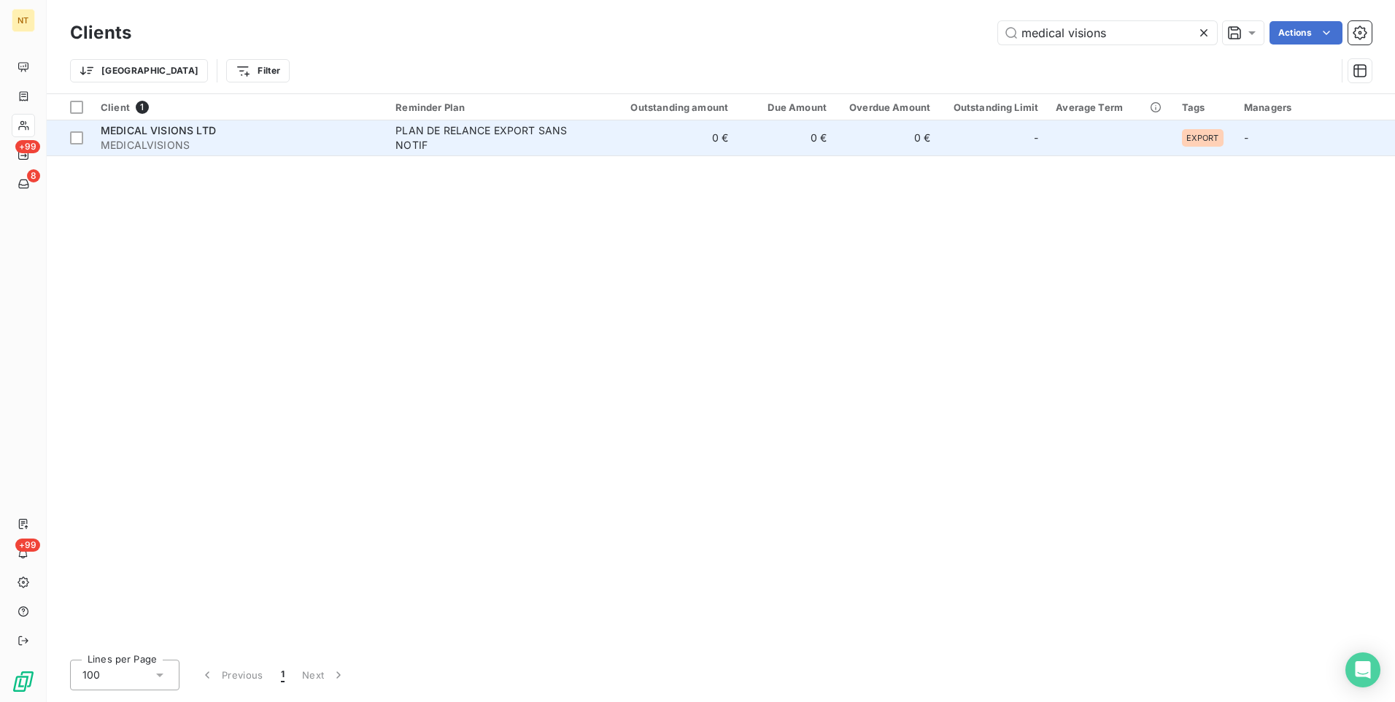
type input "medical visions"
click at [142, 144] on span "MEDICALVISIONS" at bounding box center [239, 145] width 277 height 15
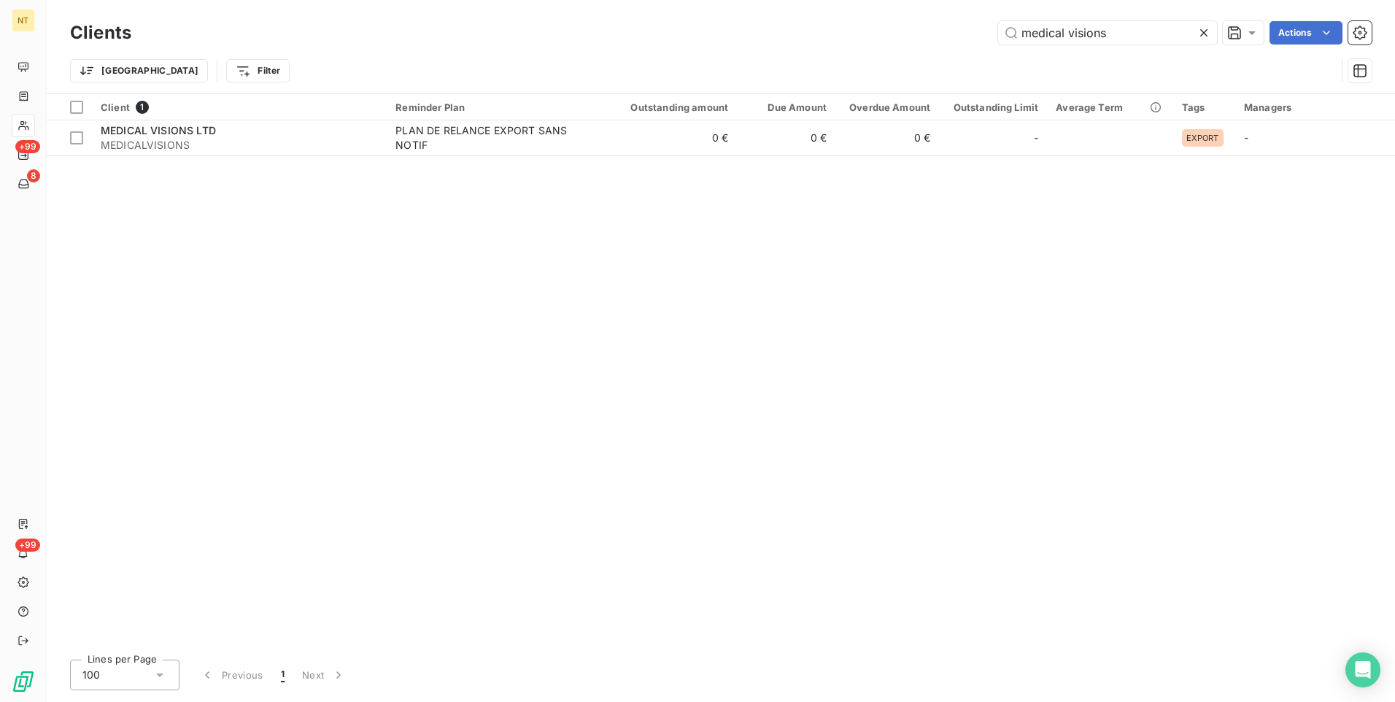
drag, startPoint x: 1121, startPoint y: 29, endPoint x: 762, endPoint y: 30, distance: 358.3
click at [762, 30] on div "medical visions Actions" at bounding box center [760, 32] width 1223 height 23
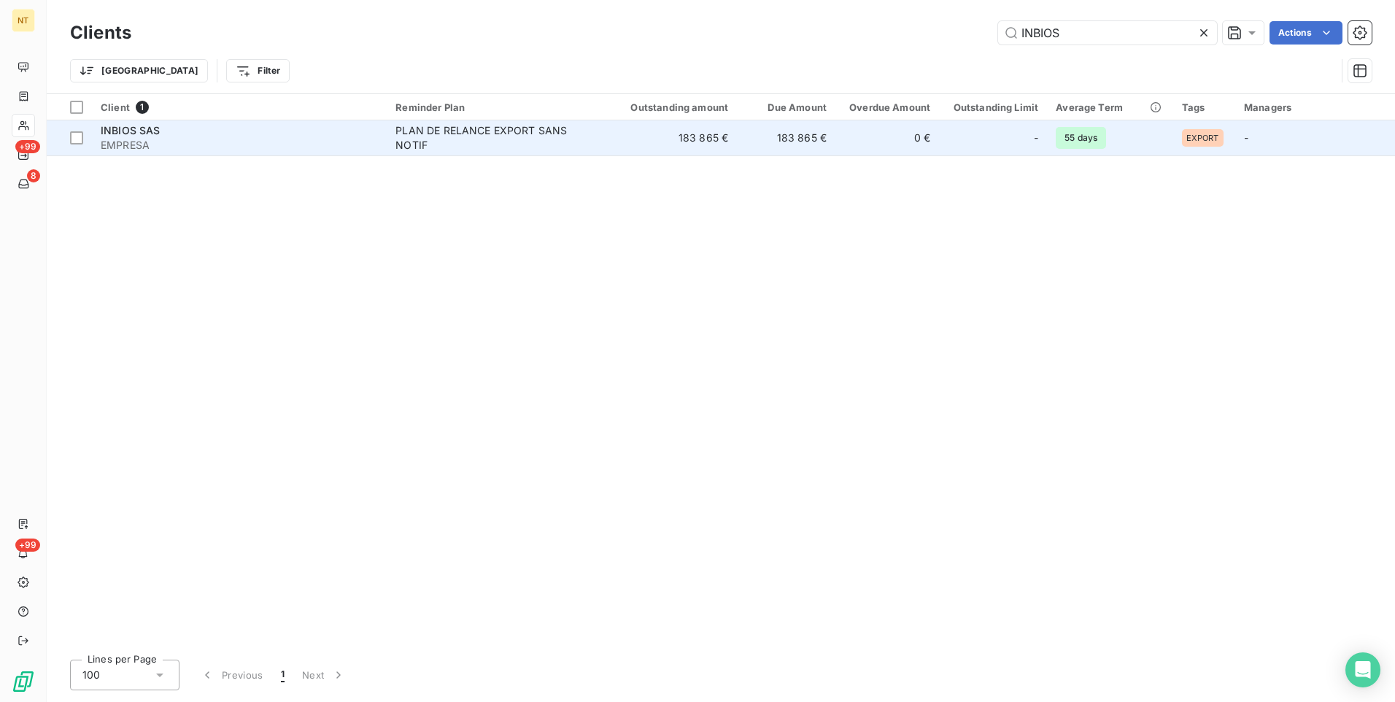
type input "INBIOS"
click at [148, 134] on span "INBIOS SAS" at bounding box center [131, 130] width 60 height 12
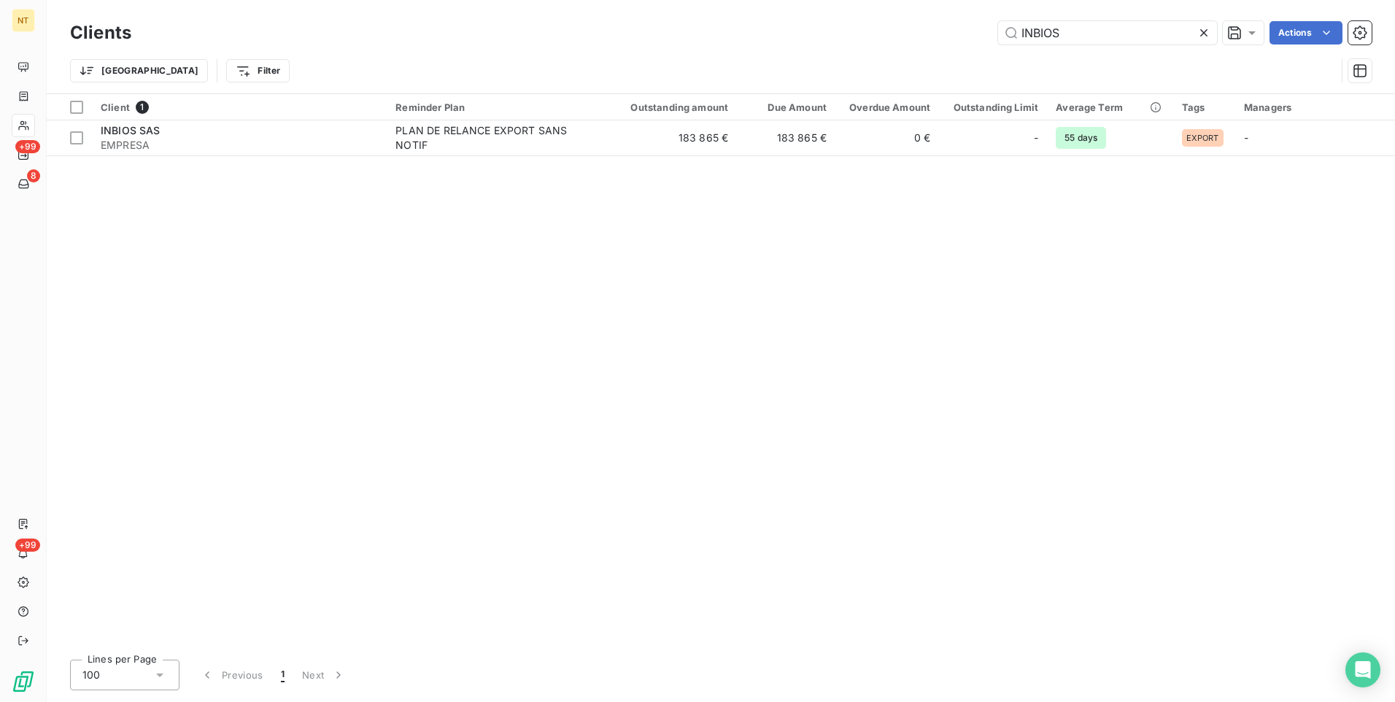
drag, startPoint x: 970, startPoint y: 27, endPoint x: 944, endPoint y: 26, distance: 25.6
click at [944, 26] on div "INBIOS Actions" at bounding box center [760, 32] width 1223 height 23
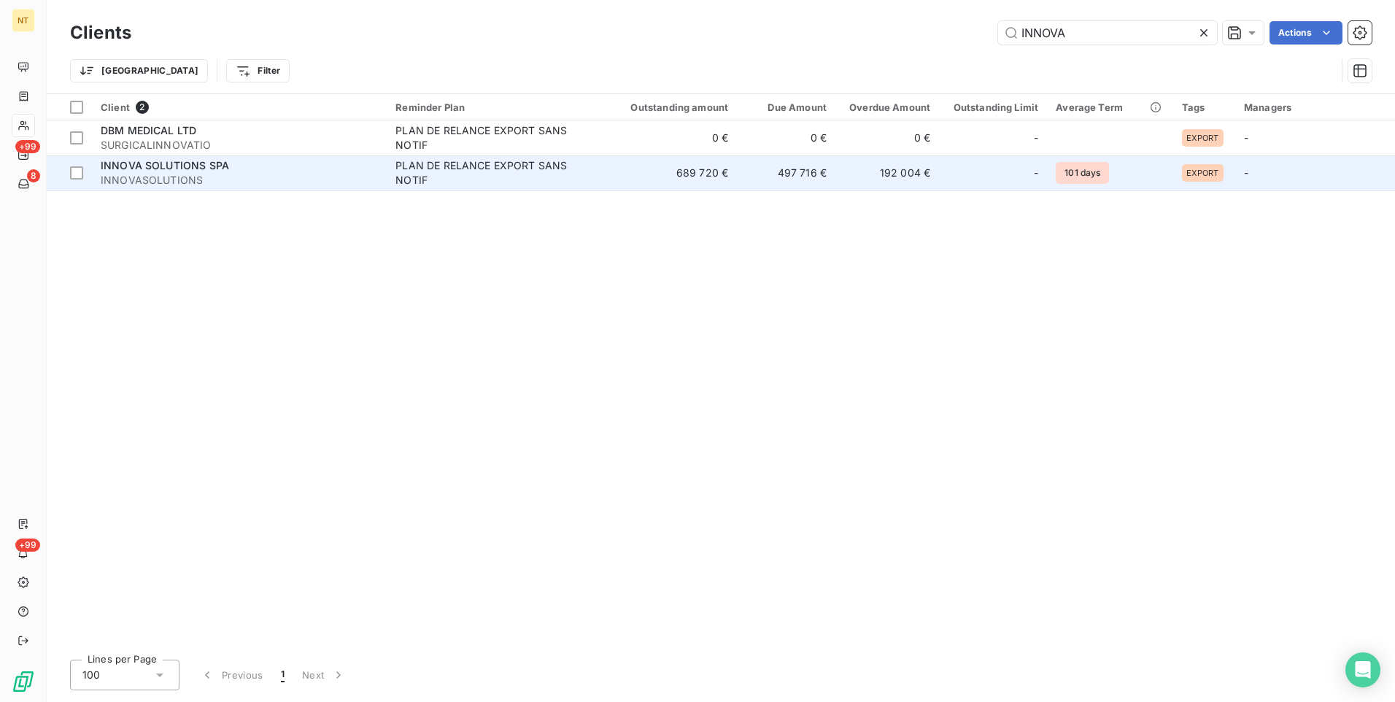
type input "INNOVA"
click at [182, 173] on span "INNOVASOLUTIONS" at bounding box center [239, 180] width 277 height 15
